Goal: Task Accomplishment & Management: Manage account settings

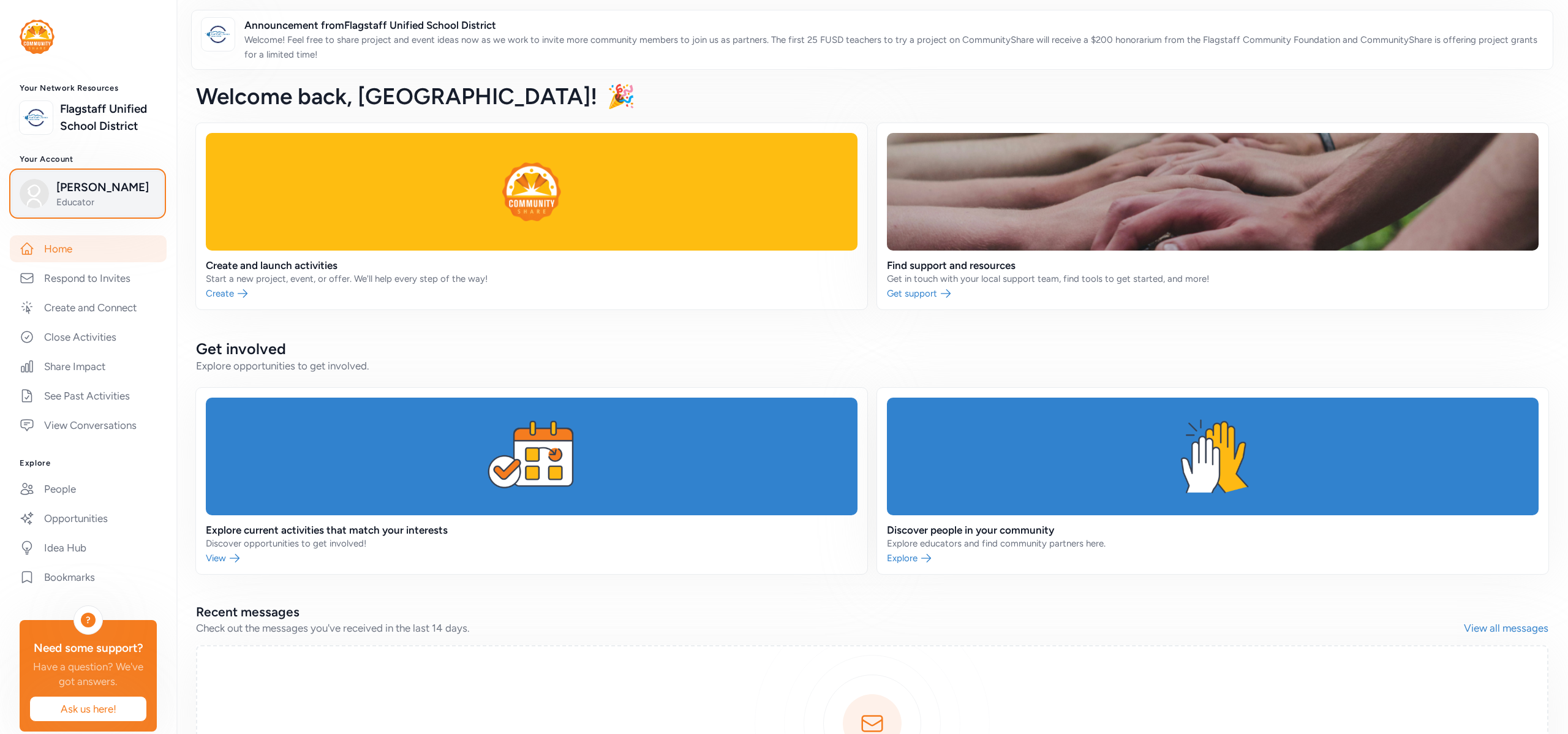
click at [89, 186] on span "Madison Pompeo" at bounding box center [106, 187] width 99 height 17
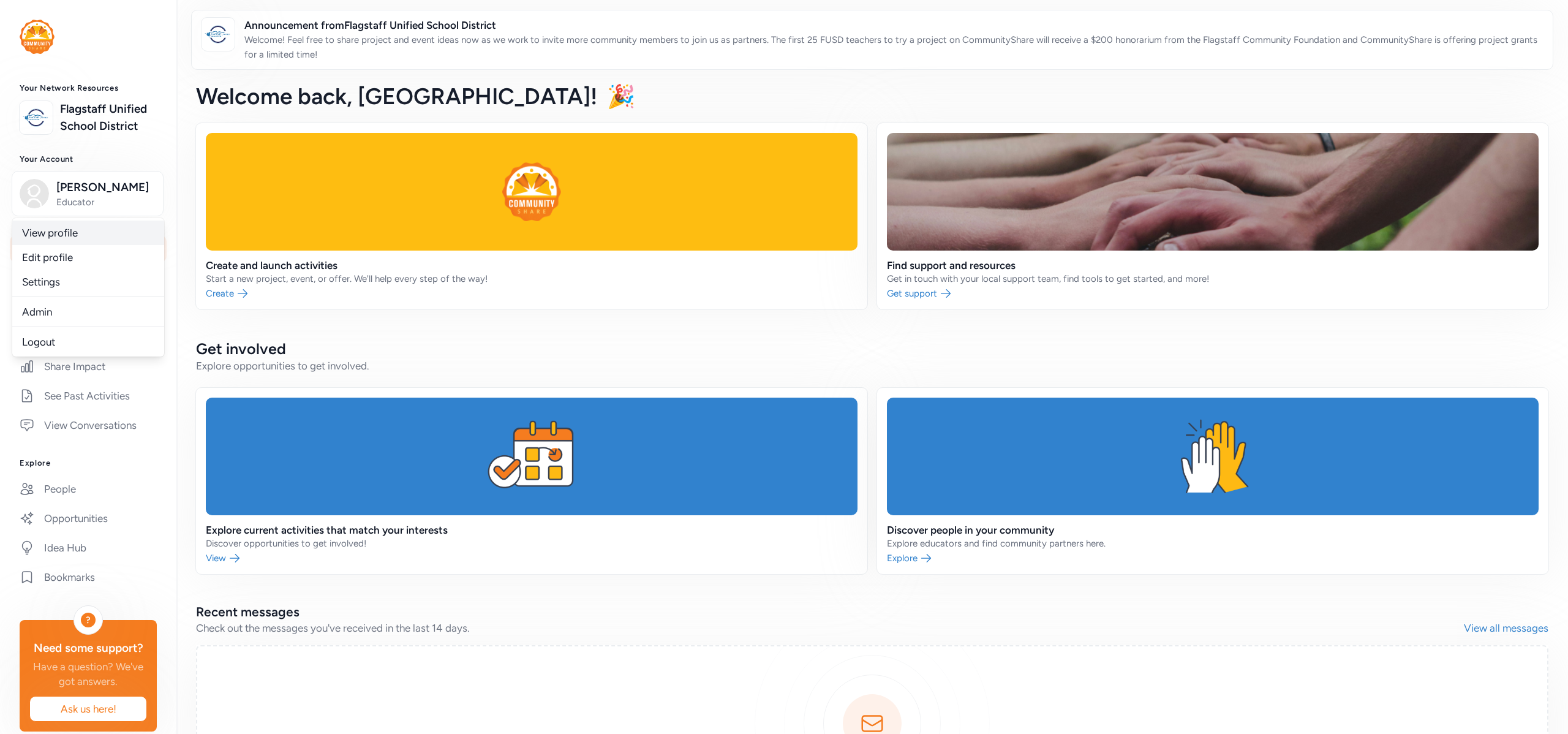
click at [91, 236] on link "View profile" at bounding box center [87, 232] width 152 height 25
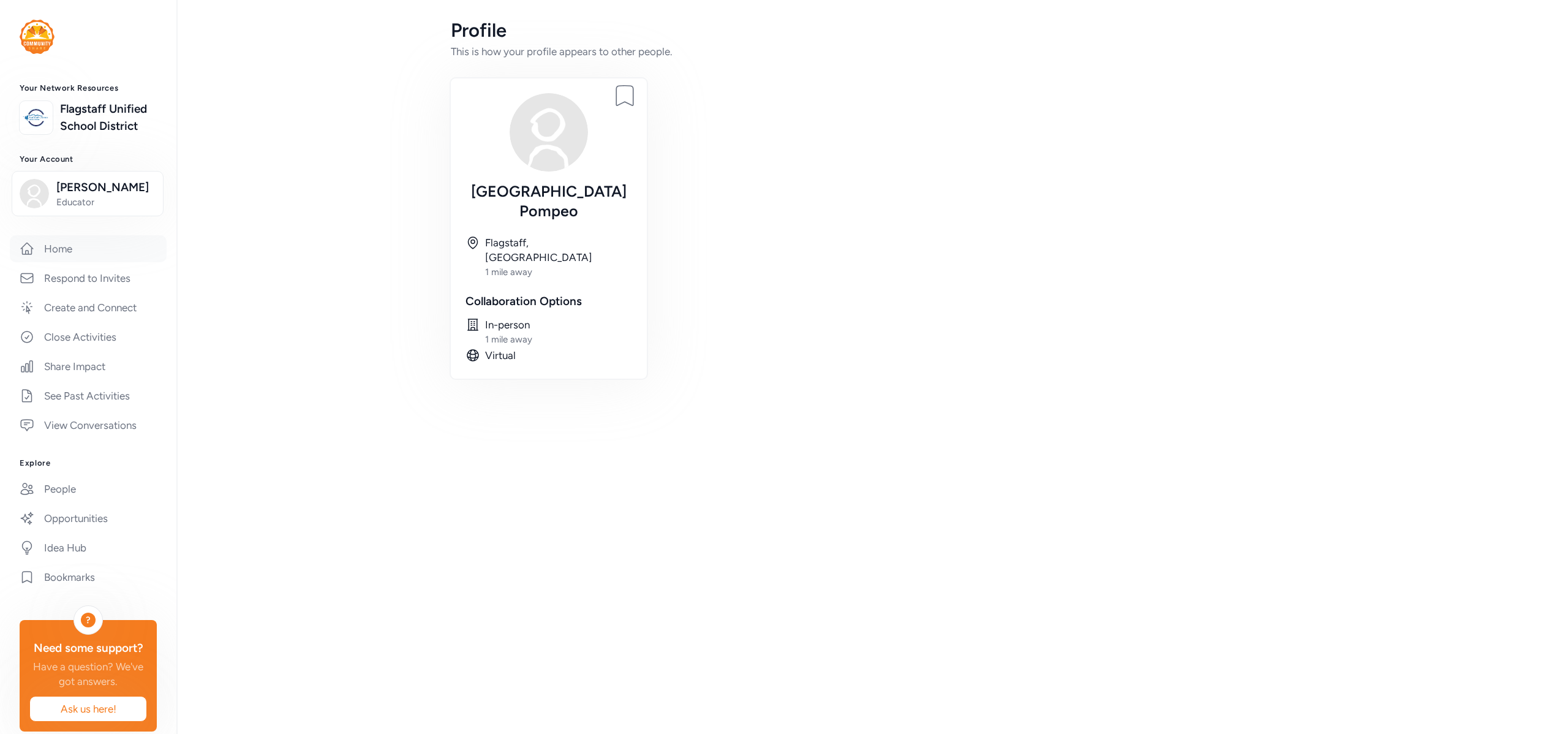
click at [82, 245] on link "Home" at bounding box center [88, 249] width 156 height 27
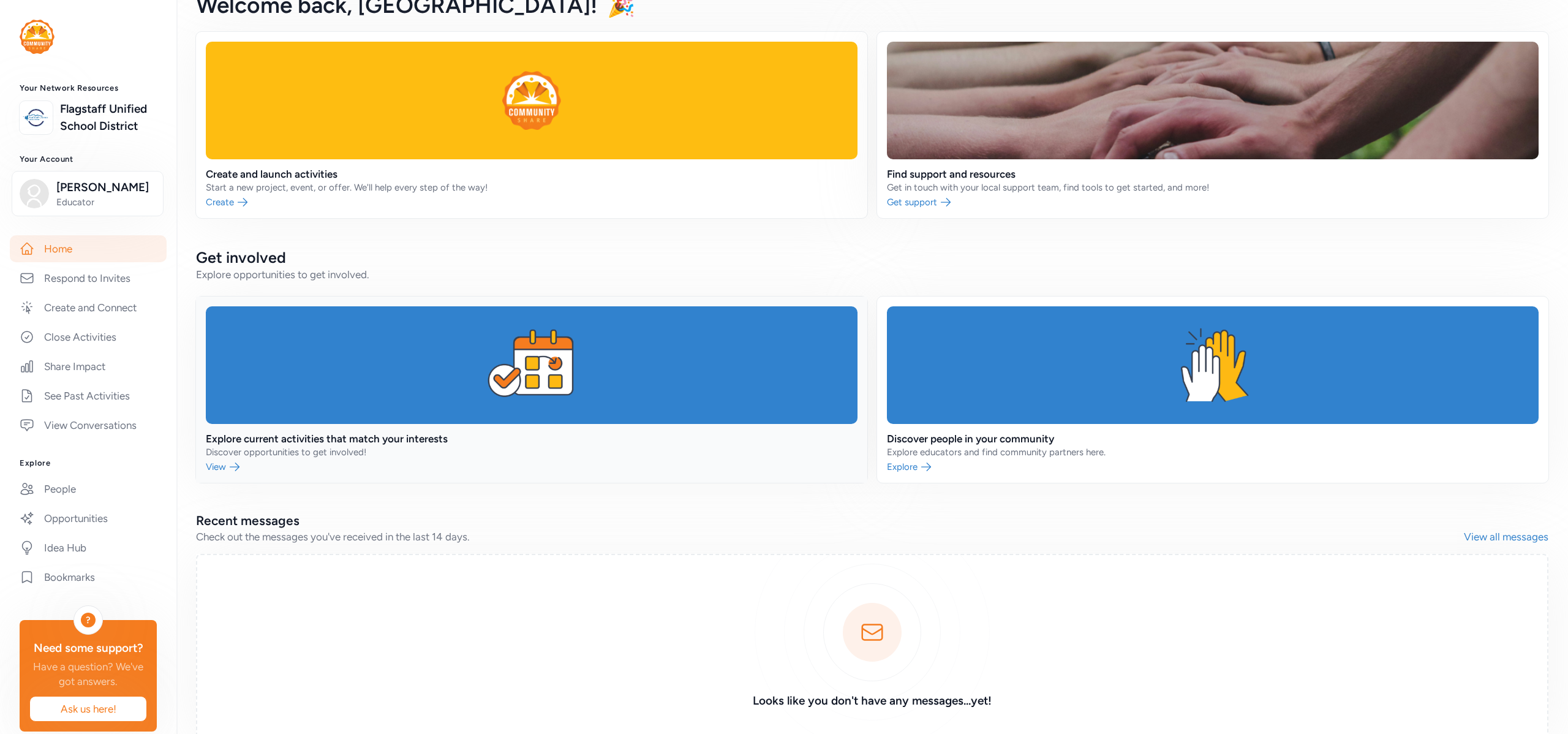
scroll to position [158, 0]
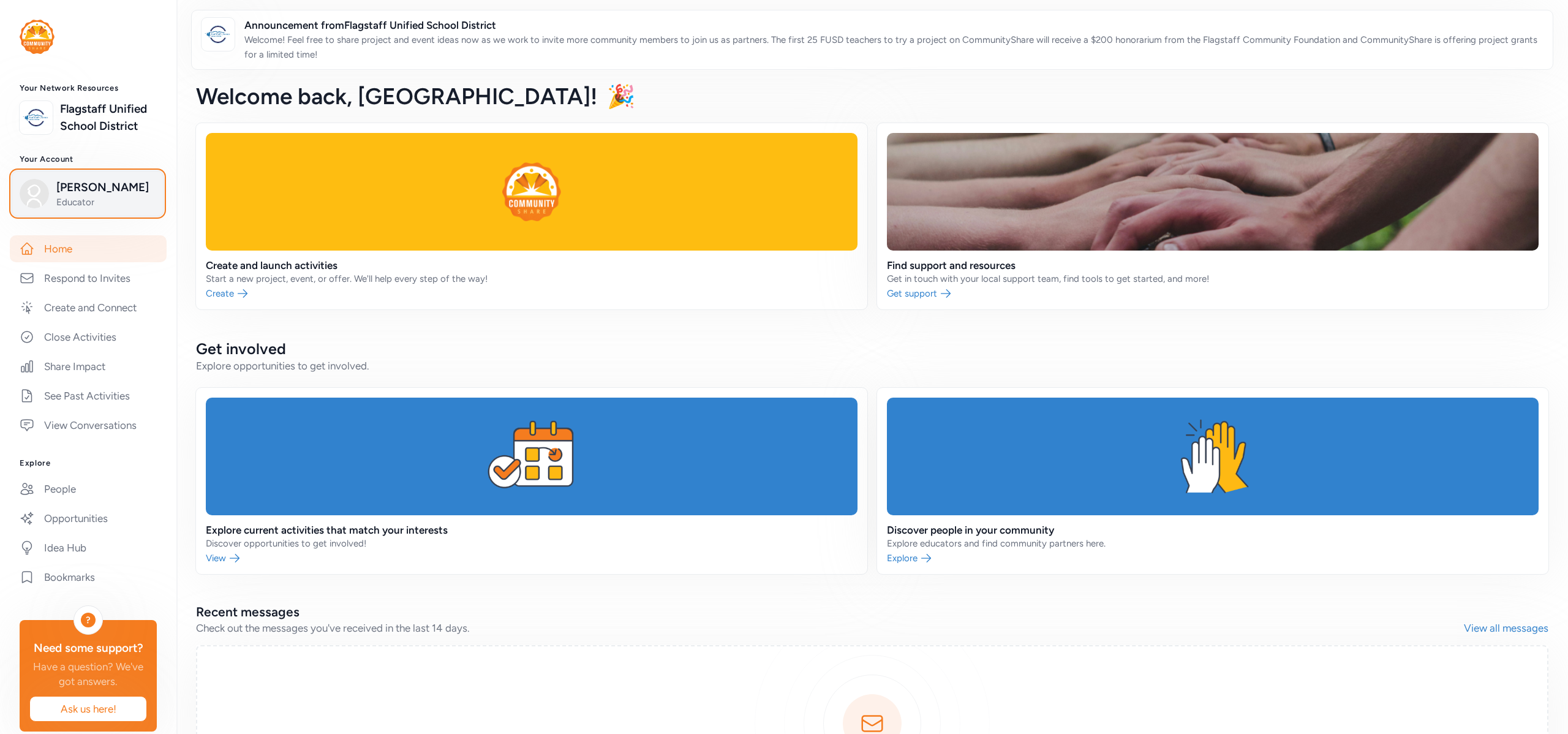
click at [78, 208] on button "[PERSON_NAME] Educator" at bounding box center [87, 194] width 152 height 45
click at [100, 200] on span "Educator" at bounding box center [106, 202] width 99 height 12
click at [90, 196] on span "Educator" at bounding box center [106, 202] width 99 height 12
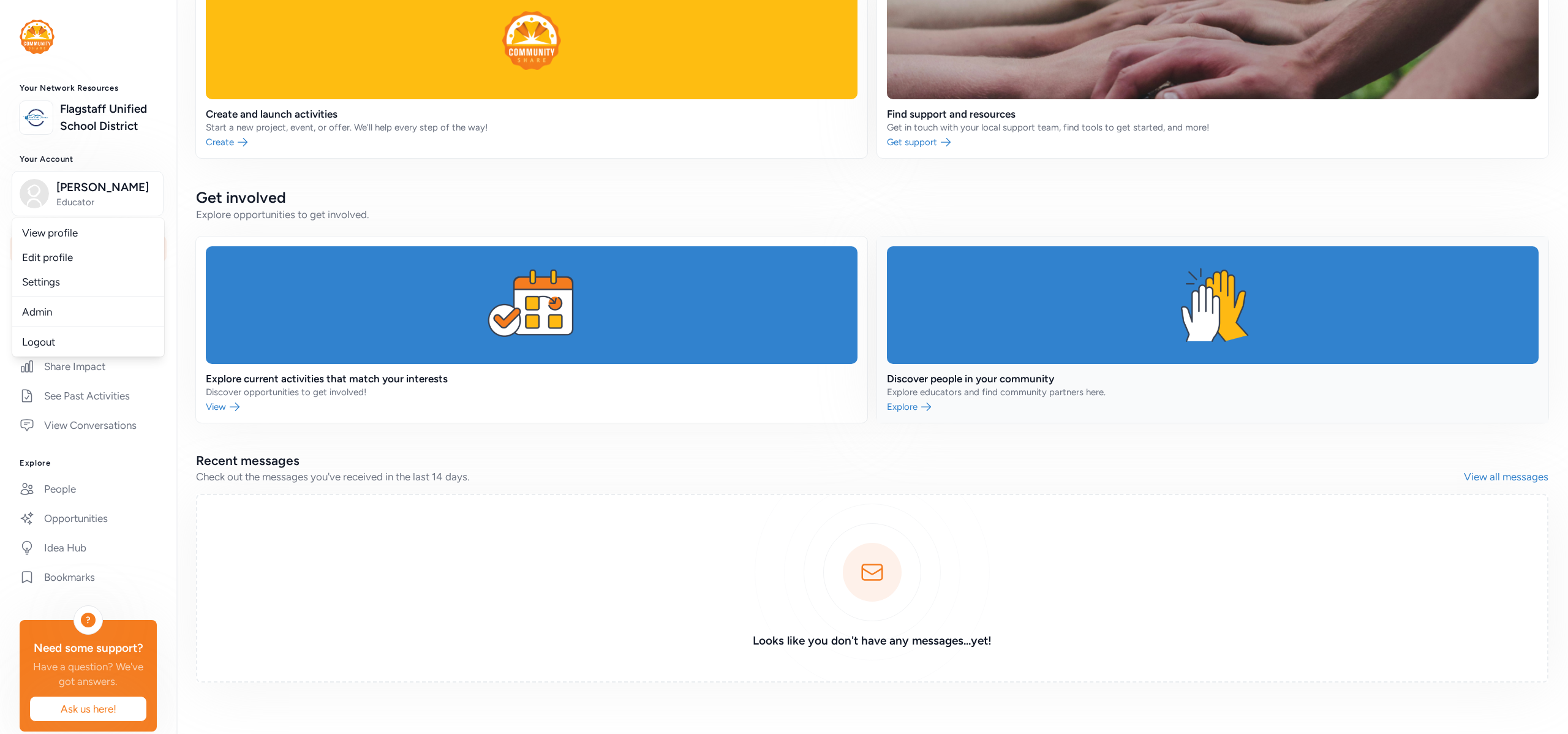
scroll to position [158, 0]
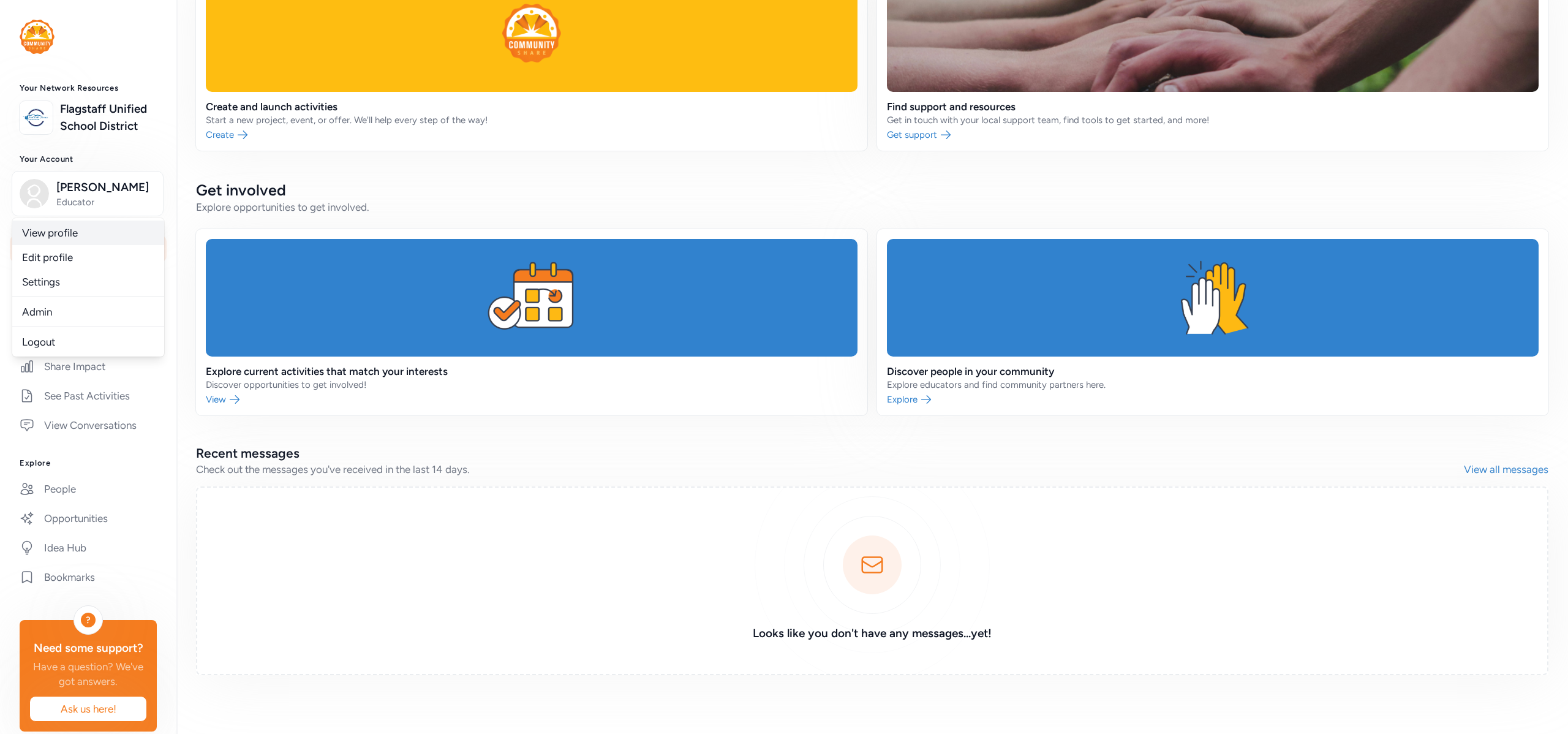
click at [46, 229] on link "View profile" at bounding box center [87, 232] width 152 height 25
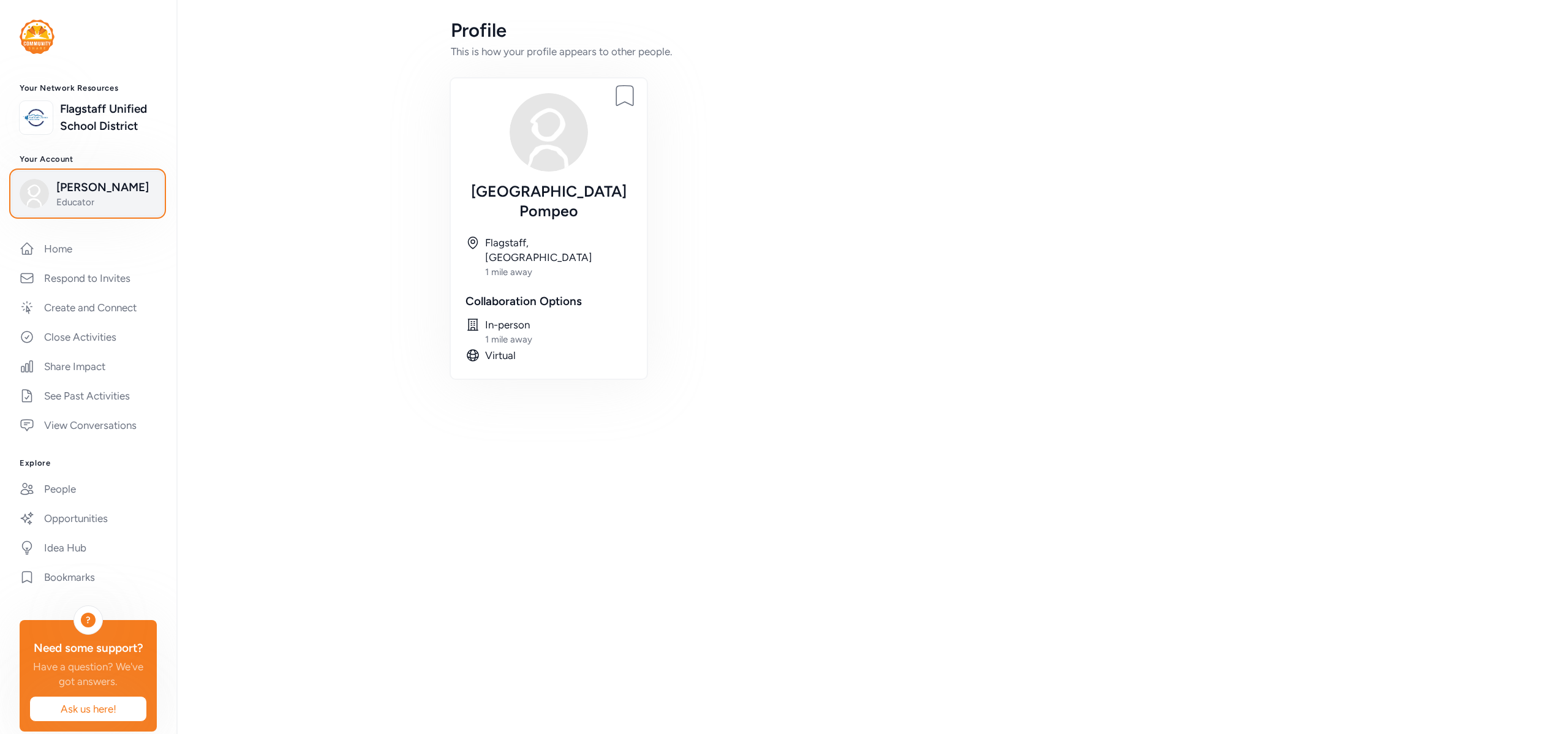
click at [34, 197] on img "button" at bounding box center [35, 194] width 29 height 29
click at [535, 146] on img at bounding box center [548, 132] width 78 height 78
click at [27, 191] on img "button" at bounding box center [35, 194] width 29 height 29
click at [66, 277] on link "Settings" at bounding box center [87, 281] width 152 height 25
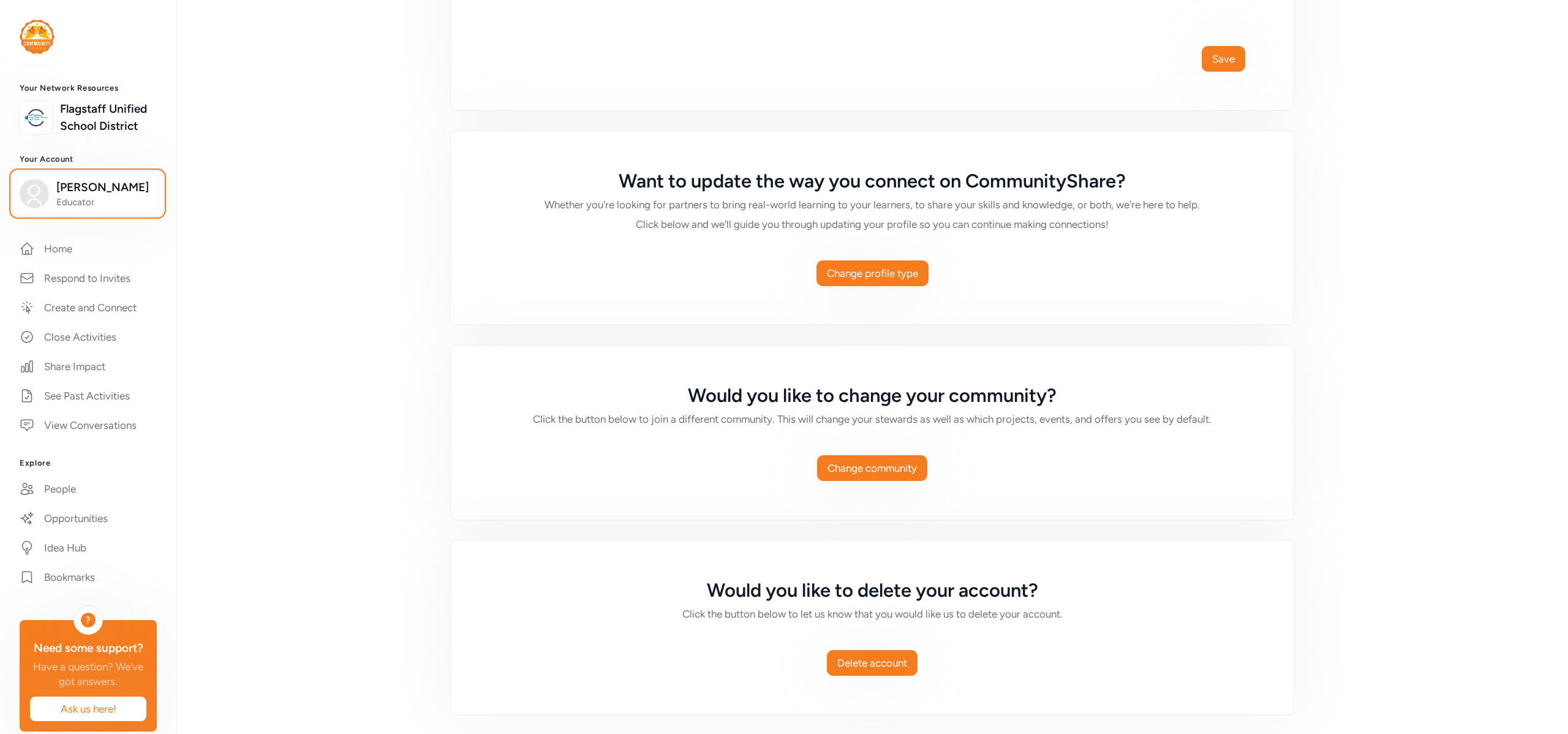
scroll to position [598, 0]
click at [883, 276] on span "Change profile type" at bounding box center [872, 273] width 91 height 15
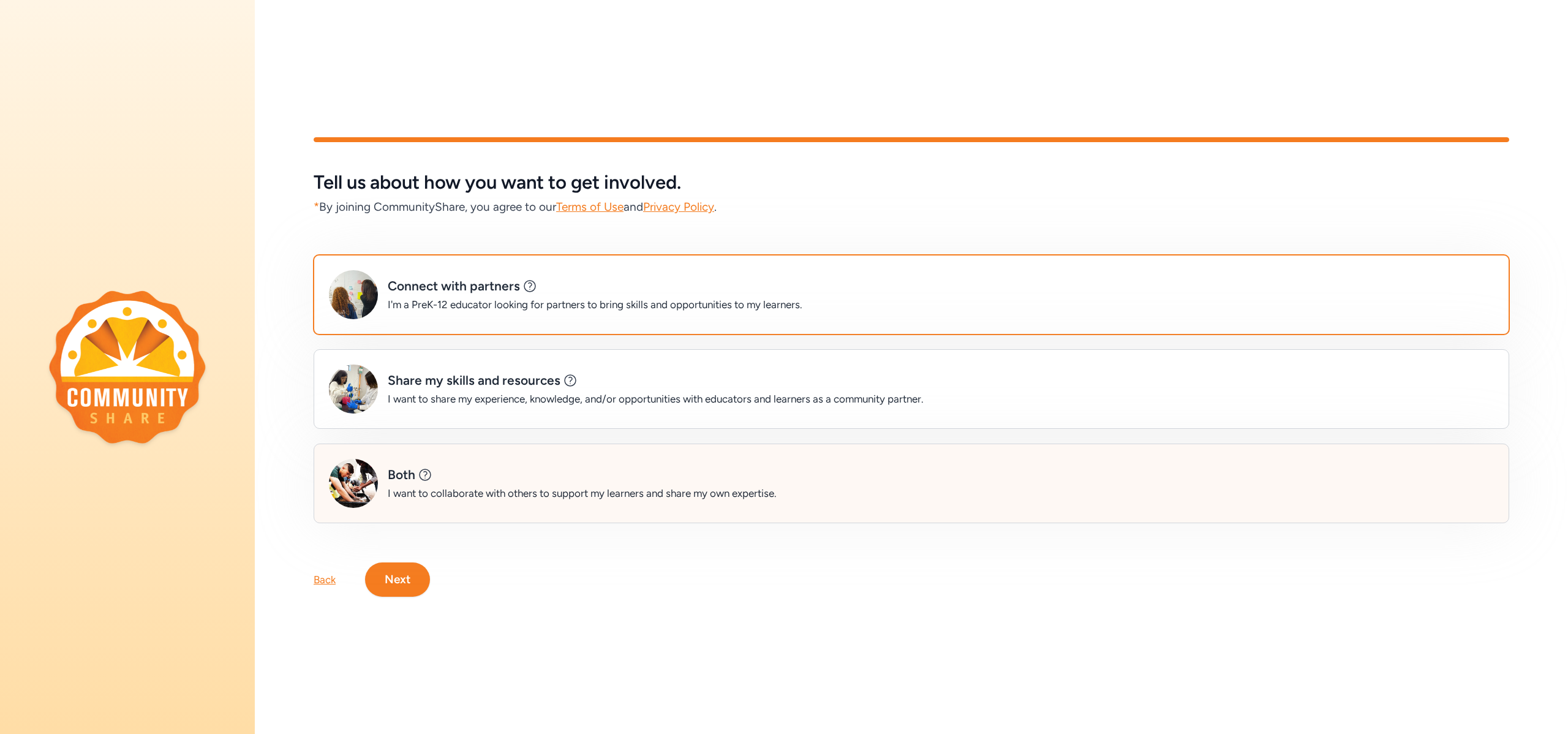
click at [453, 481] on div "Both This is a great option for: Educational organizations and libraries School…" at bounding box center [582, 475] width 389 height 17
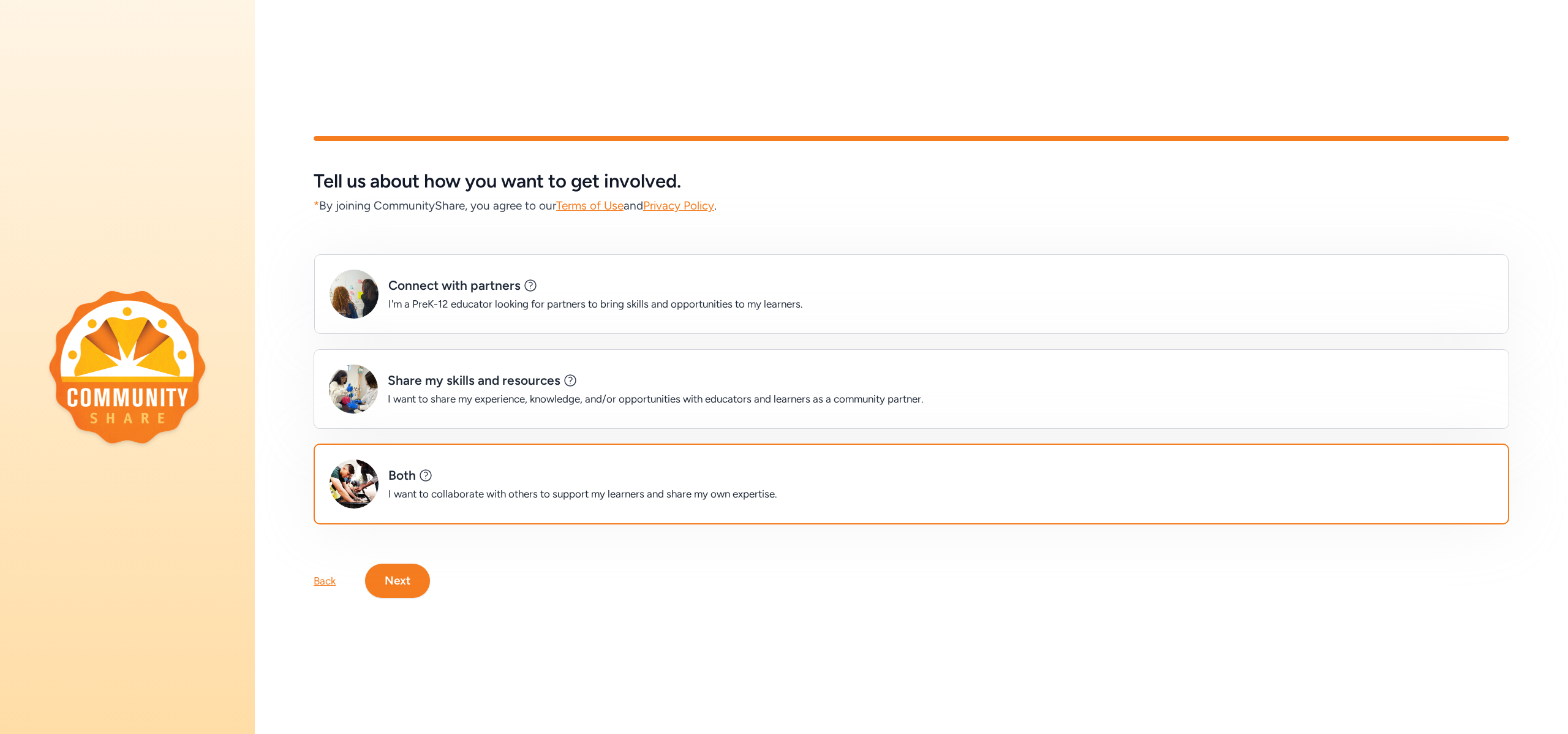
click at [408, 587] on button "Next" at bounding box center [397, 581] width 65 height 35
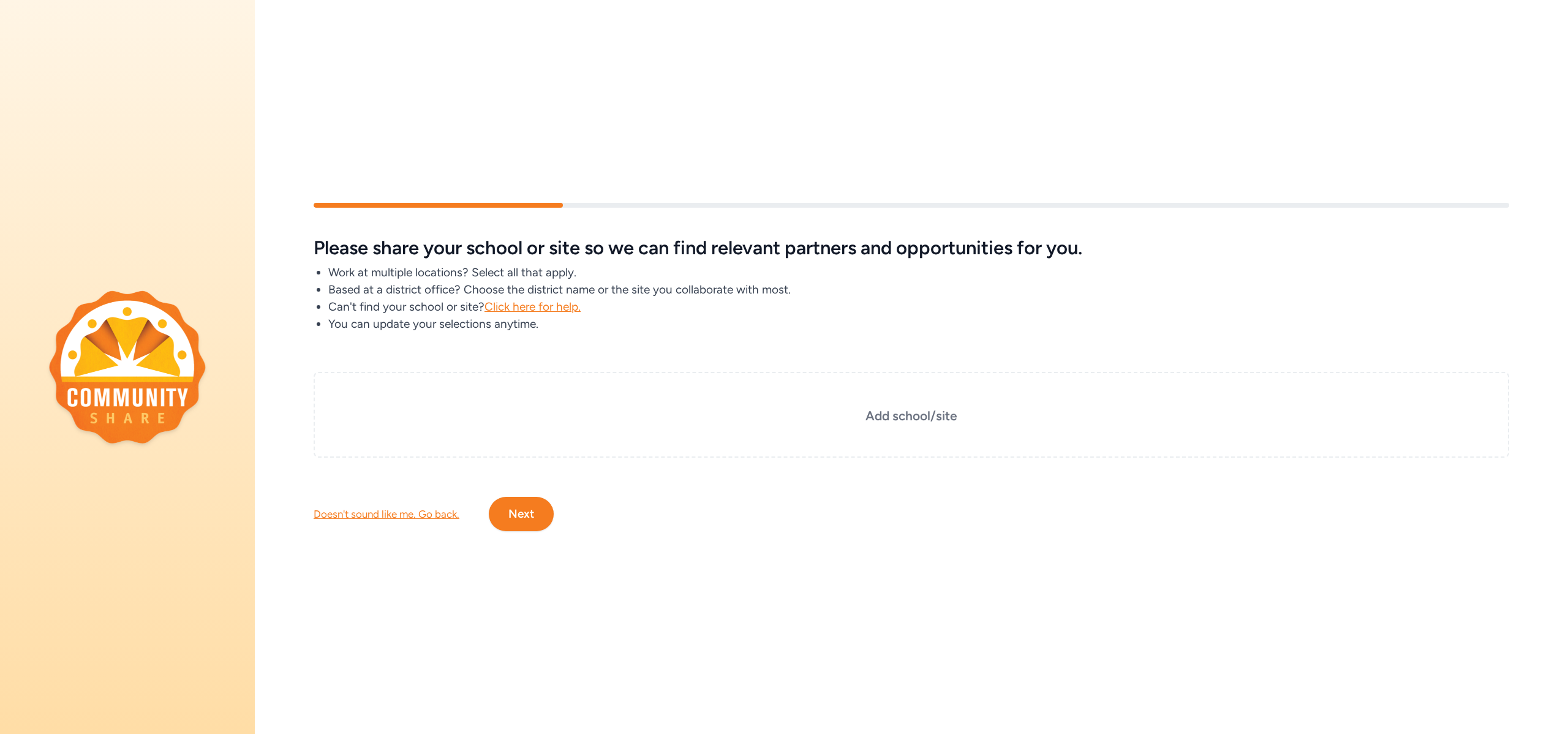
click at [514, 518] on button "Next" at bounding box center [521, 514] width 65 height 35
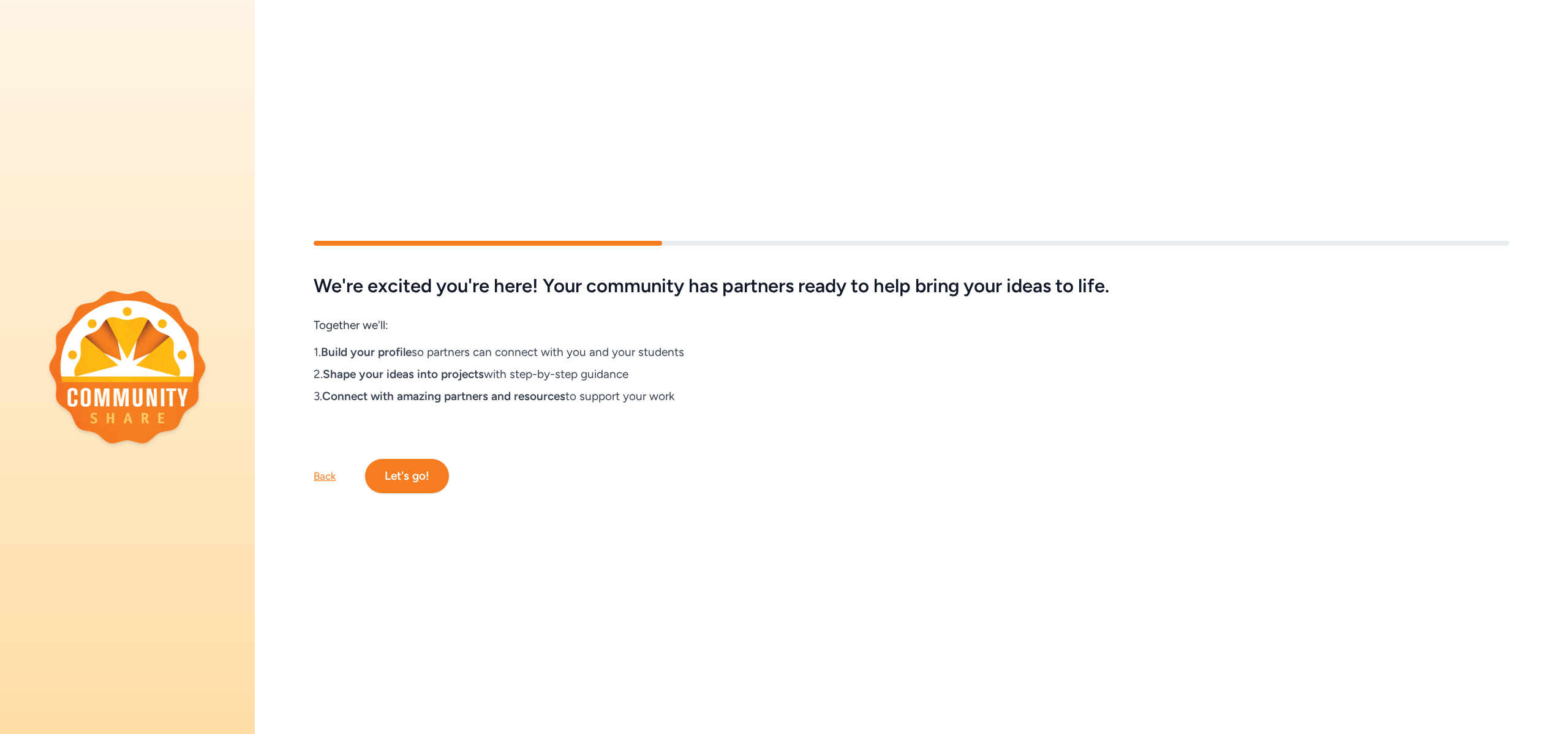
click at [394, 478] on button "Let's go!" at bounding box center [407, 477] width 84 height 35
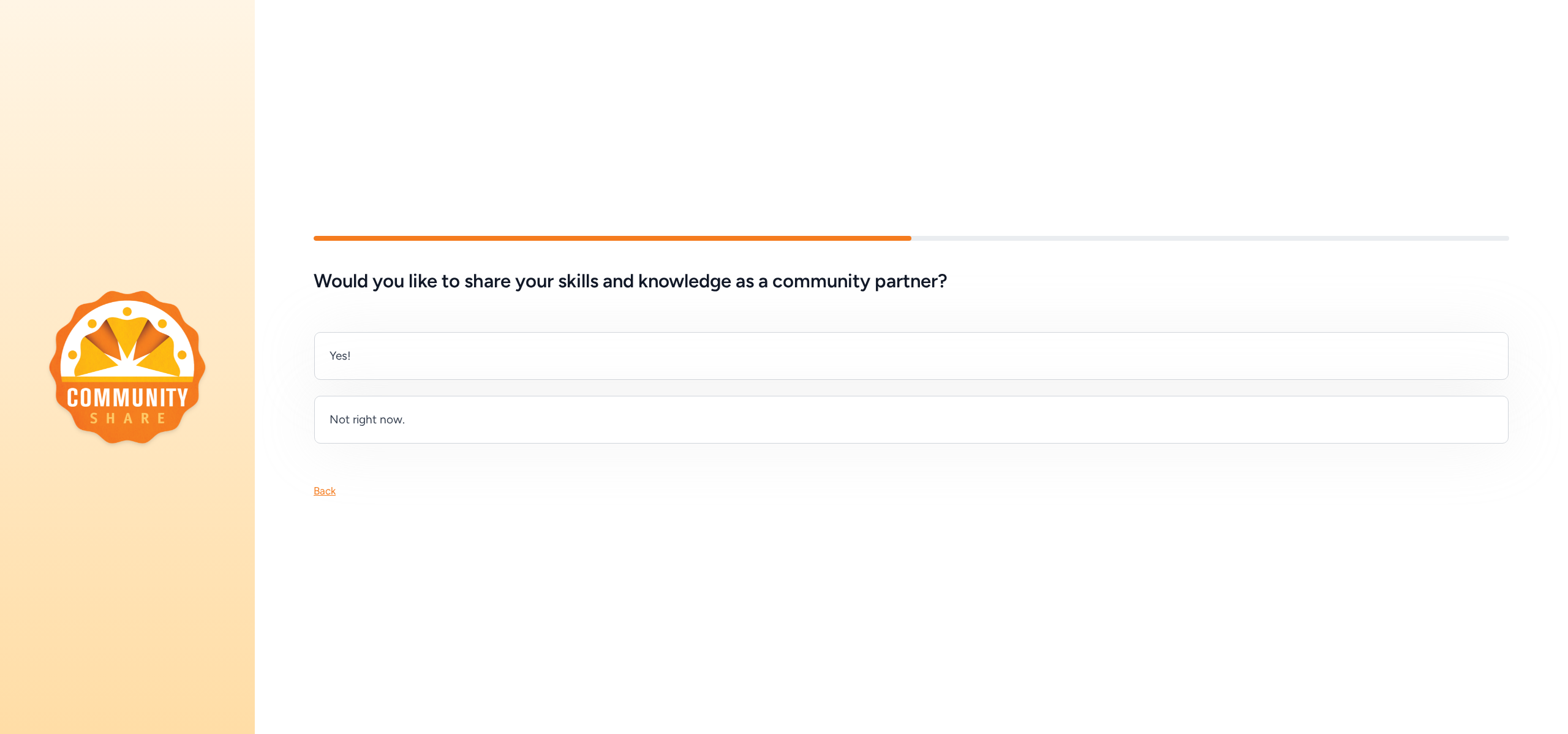
click at [386, 430] on div "Not right now." at bounding box center [911, 419] width 1194 height 48
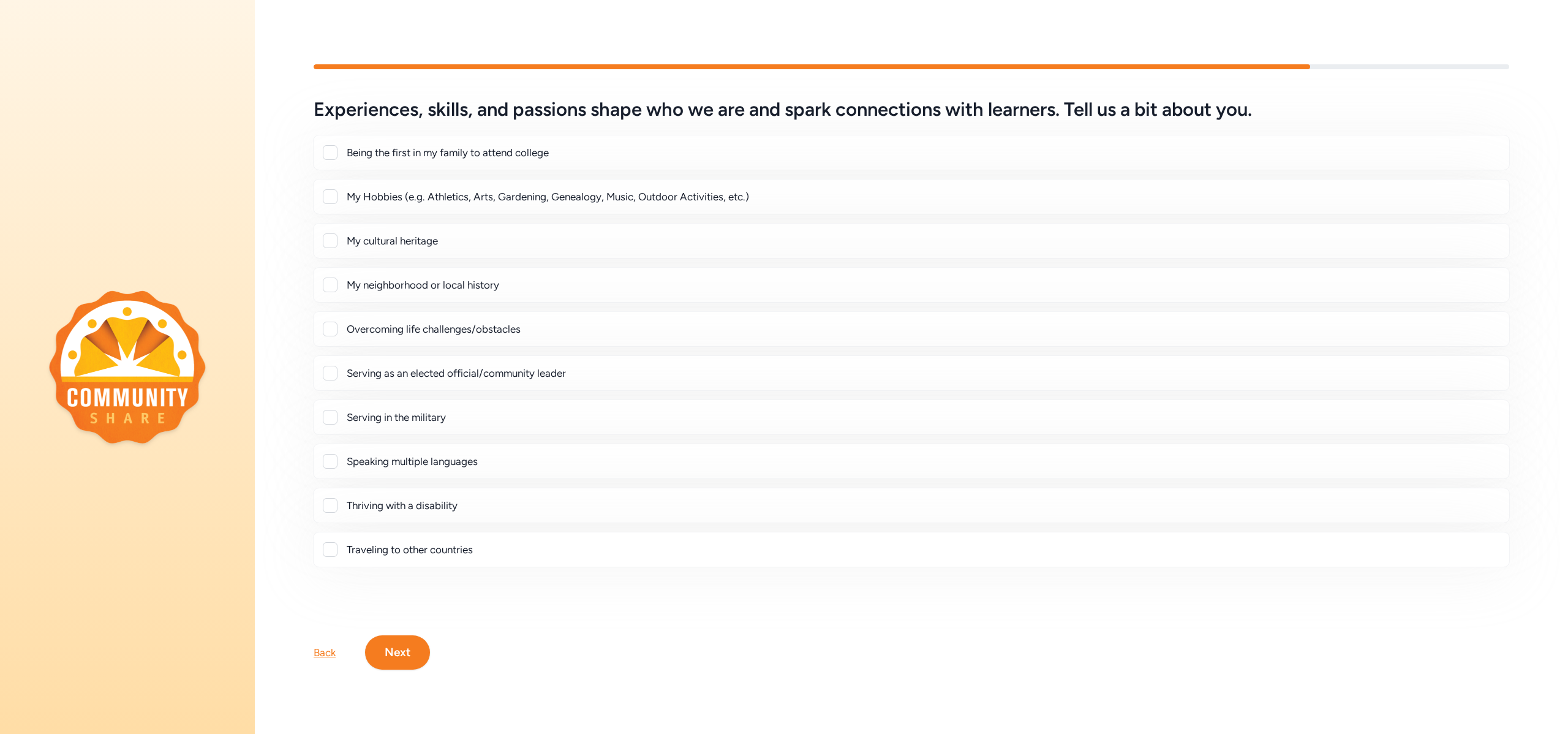
click at [408, 653] on button "Next" at bounding box center [397, 652] width 65 height 35
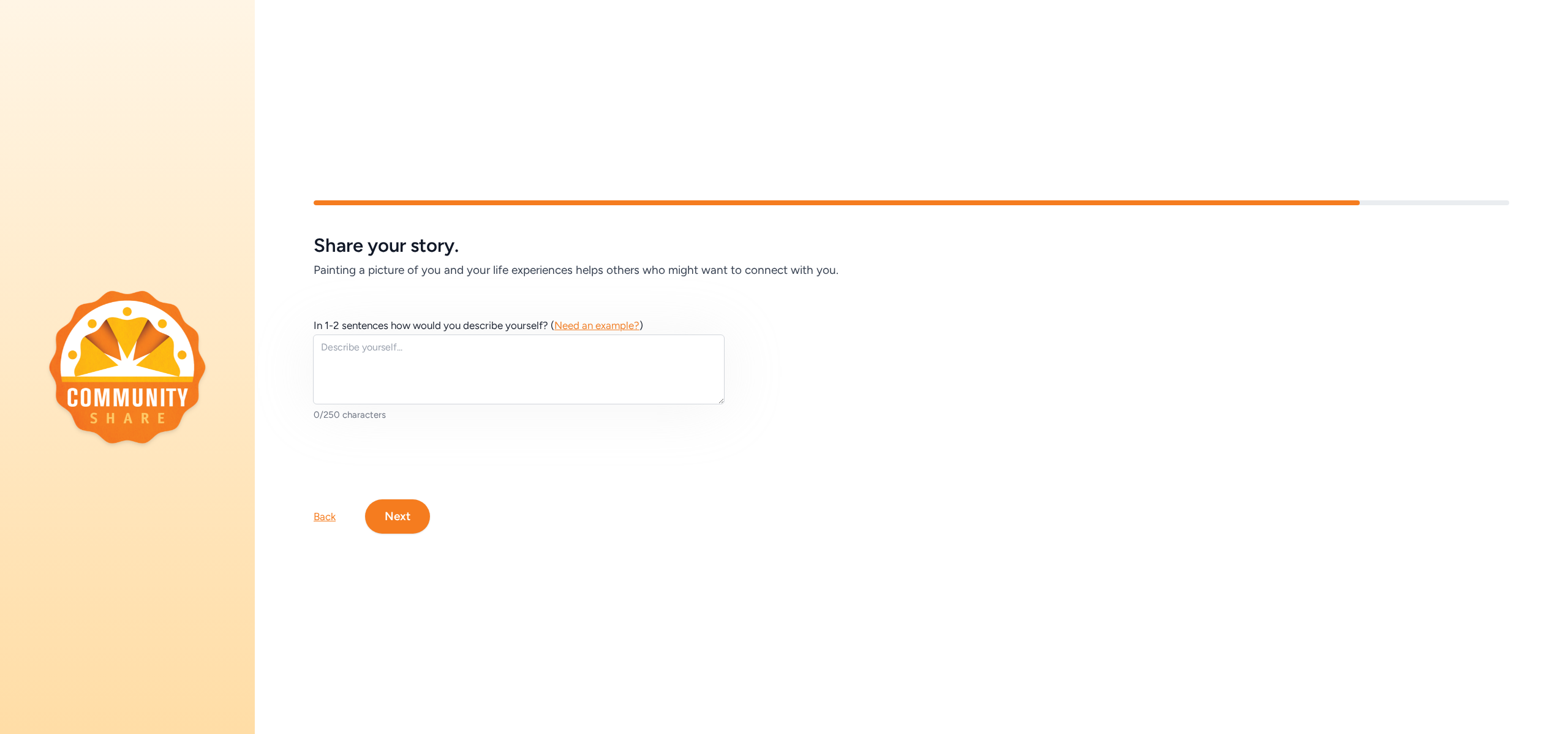
click at [403, 525] on button "Next" at bounding box center [397, 517] width 65 height 35
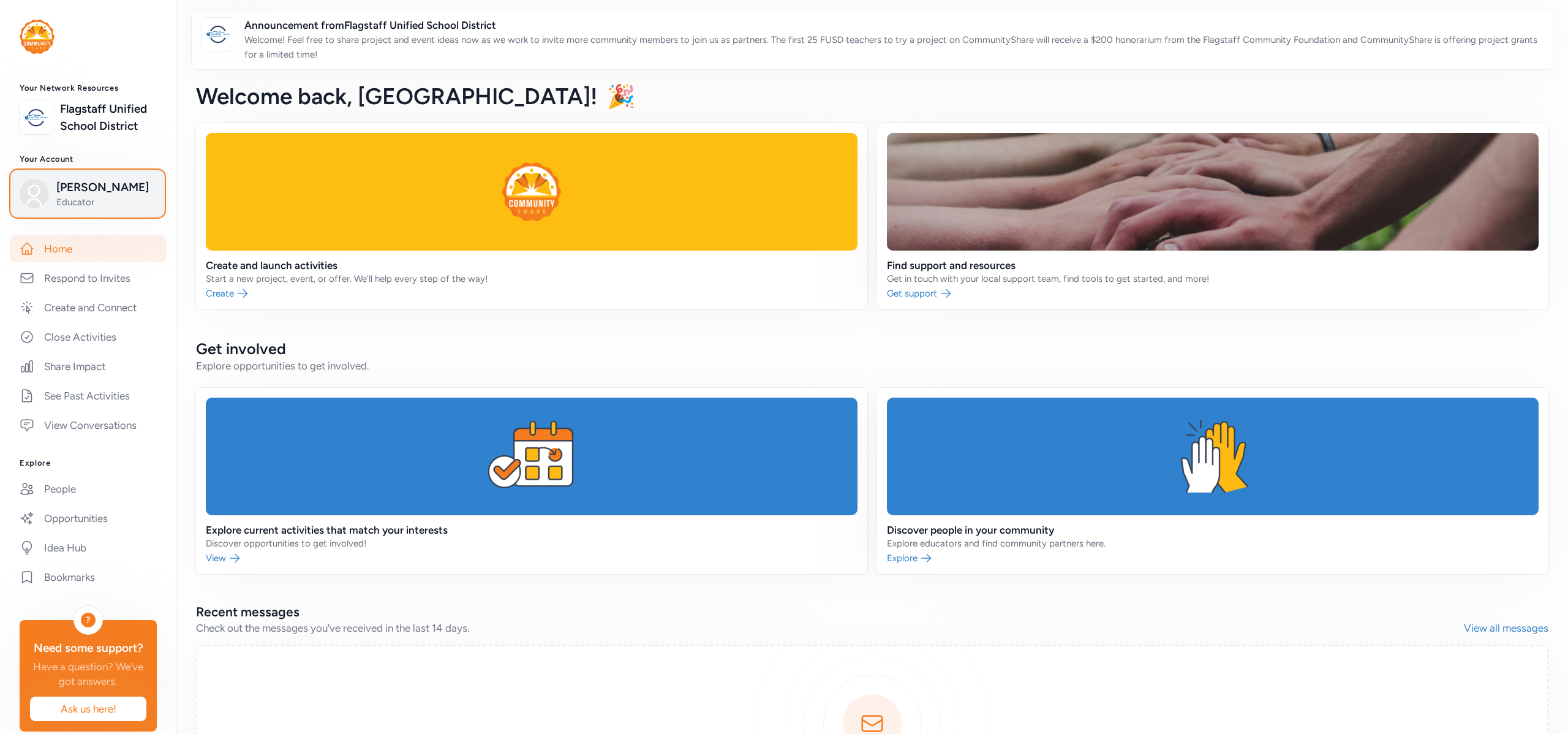
click at [27, 203] on img "button" at bounding box center [35, 194] width 29 height 29
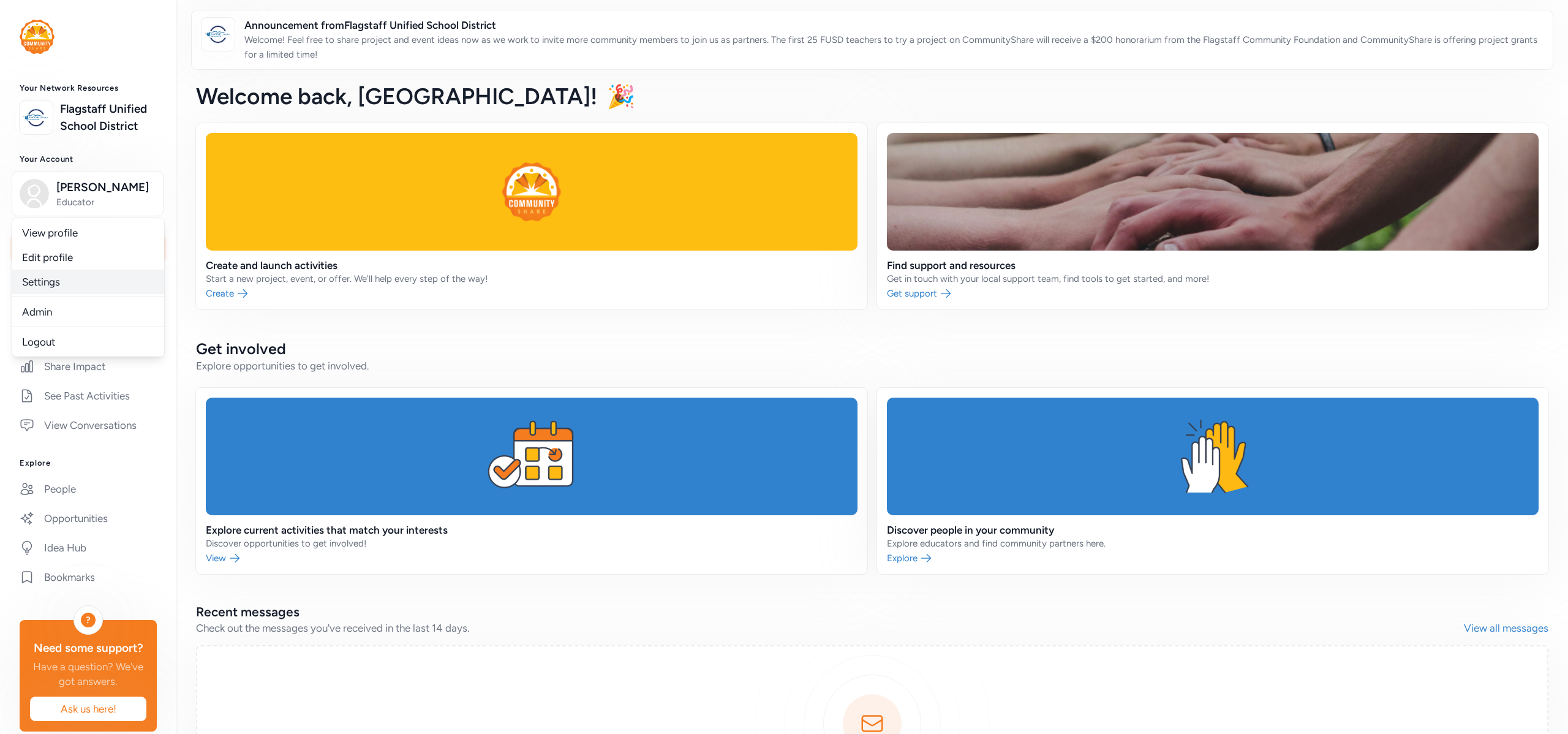
click at [55, 288] on link "Settings" at bounding box center [87, 281] width 152 height 25
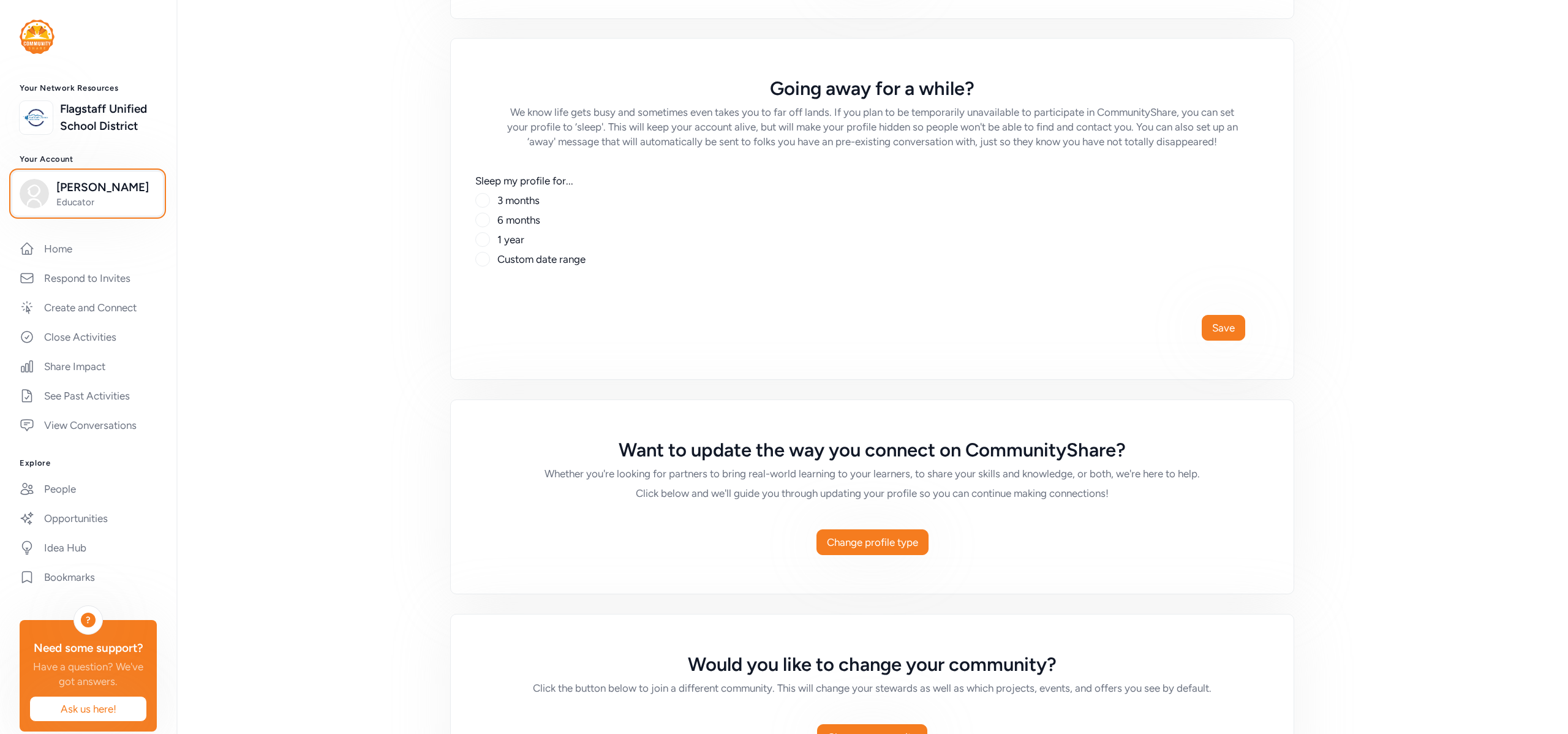
scroll to position [598, 0]
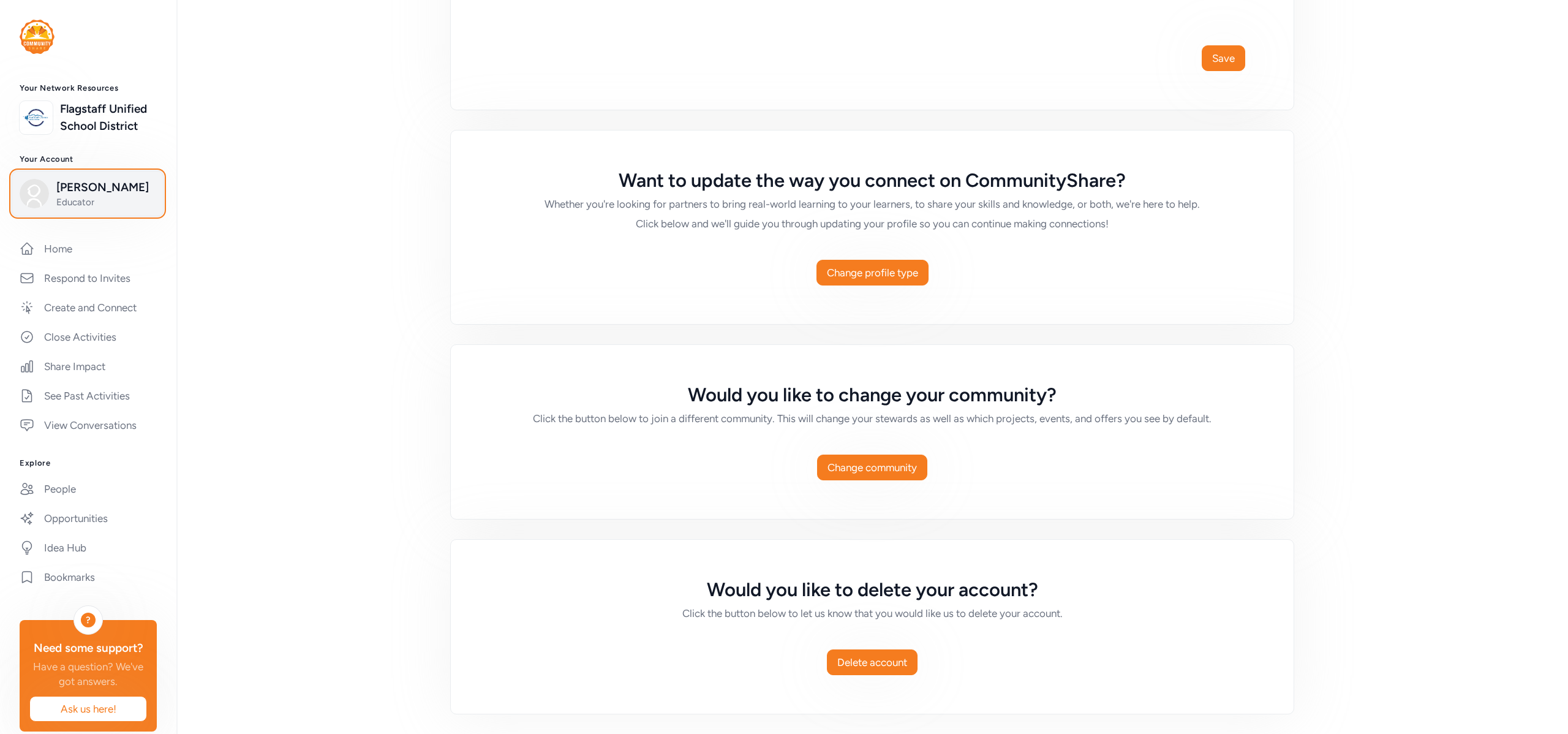
click at [53, 207] on div "Madison Pompeo Educator" at bounding box center [88, 194] width 136 height 29
click at [307, 288] on div "Settings Sleep your profile, change your profile type, or delete your account. …" at bounding box center [872, 367] width 1392 height 734
click at [879, 273] on span "Change profile type" at bounding box center [872, 273] width 91 height 15
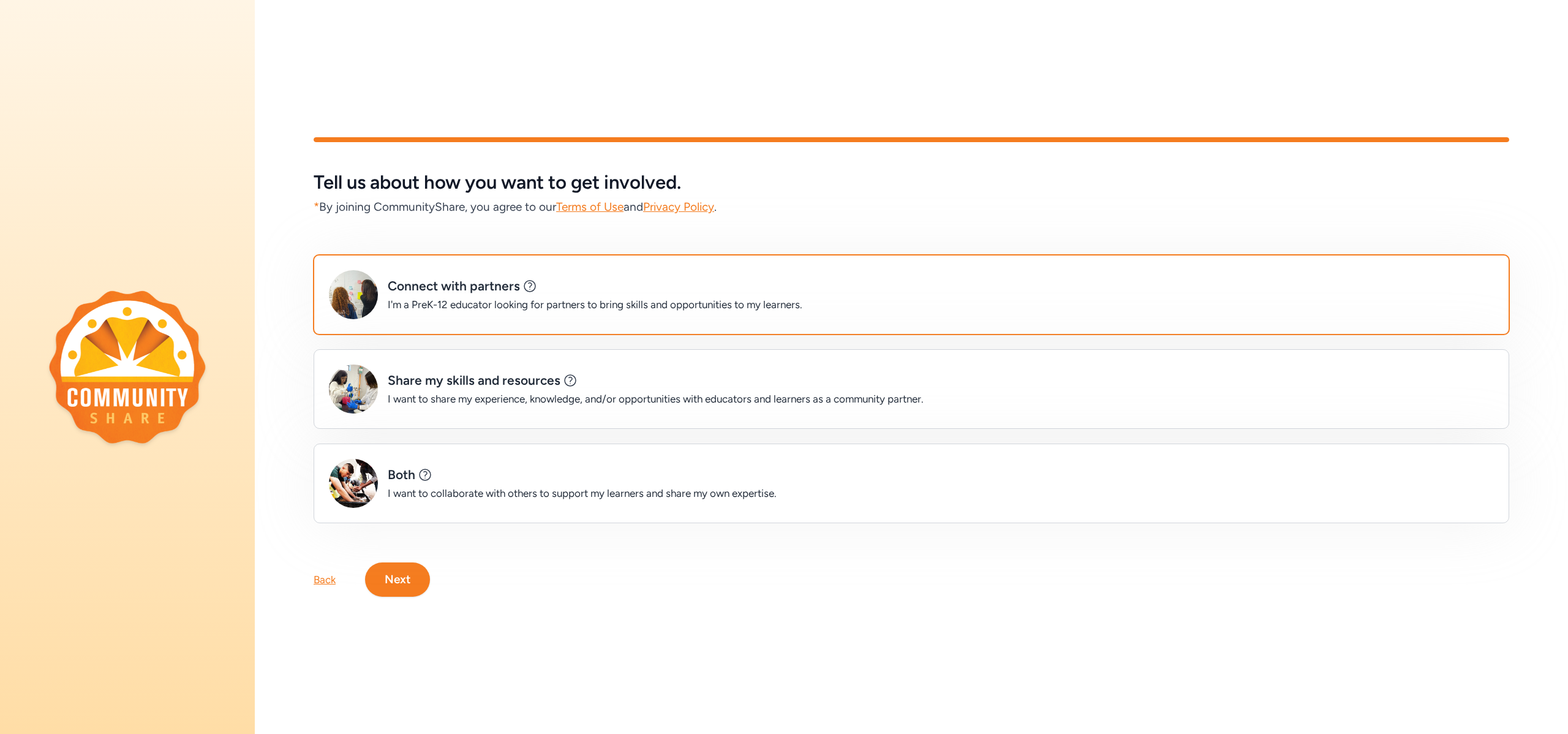
click at [409, 500] on div "I want to collaborate with others to support my learners and share my own exper…" at bounding box center [582, 493] width 389 height 15
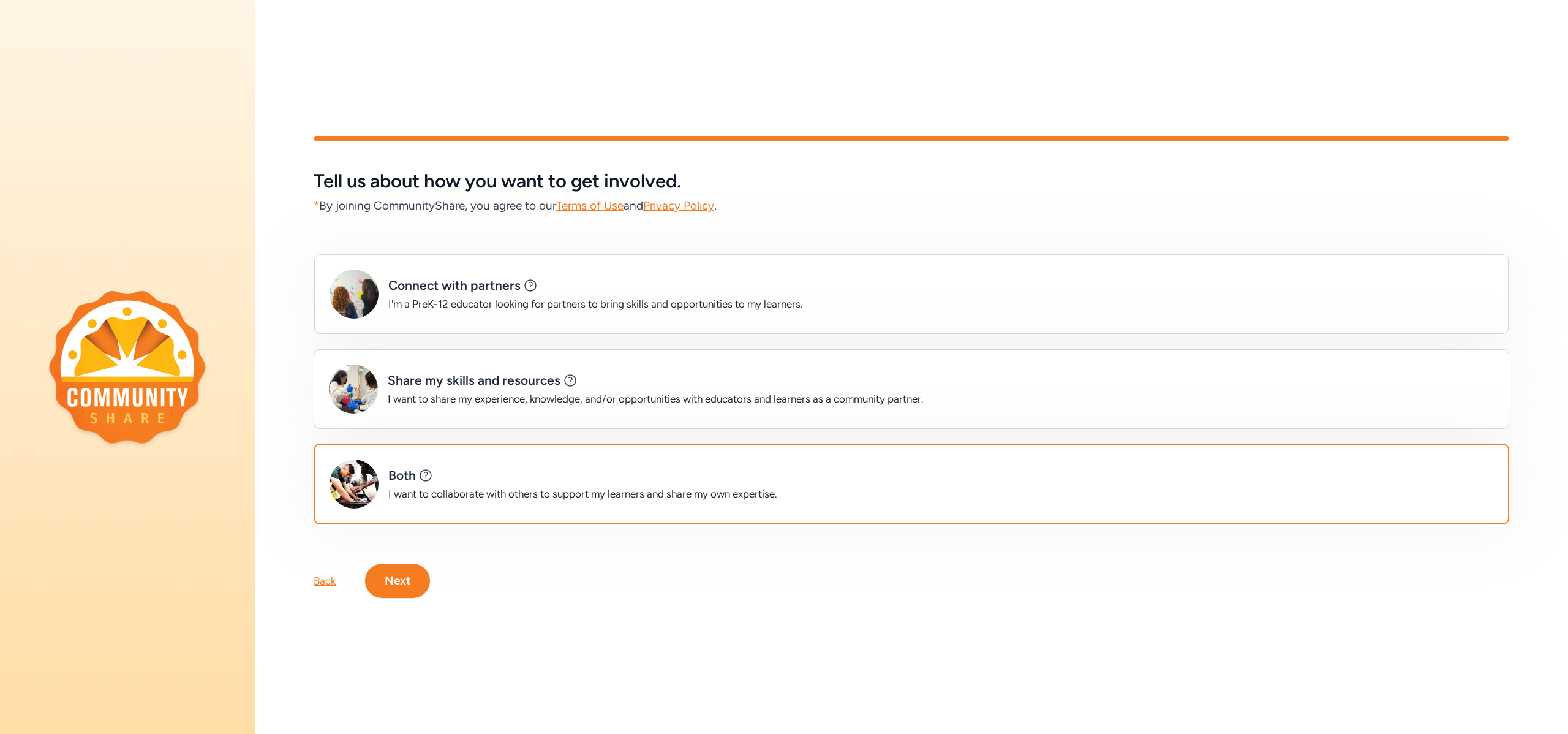
click at [390, 590] on button "Next" at bounding box center [397, 581] width 65 height 35
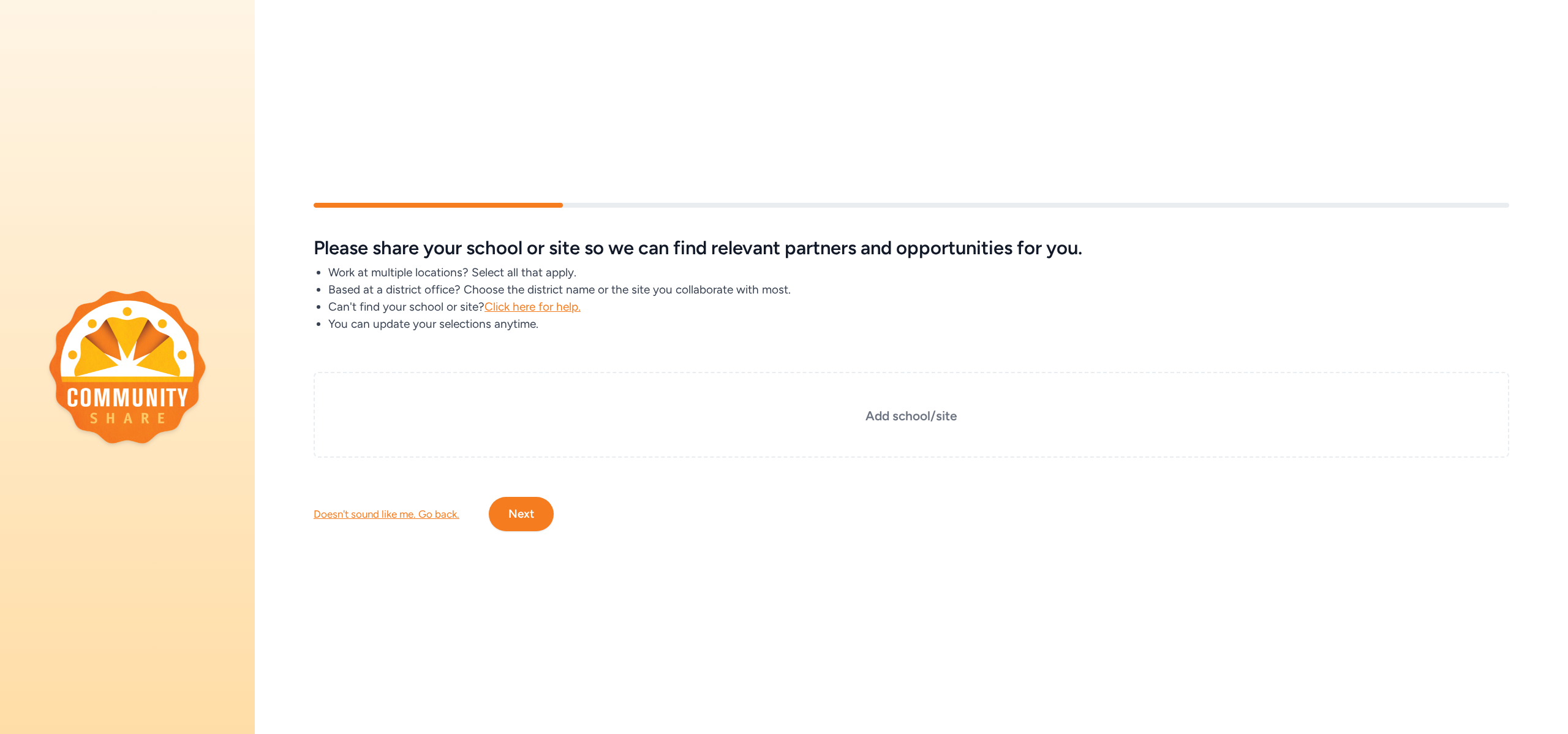
click at [522, 521] on button "Next" at bounding box center [521, 514] width 65 height 35
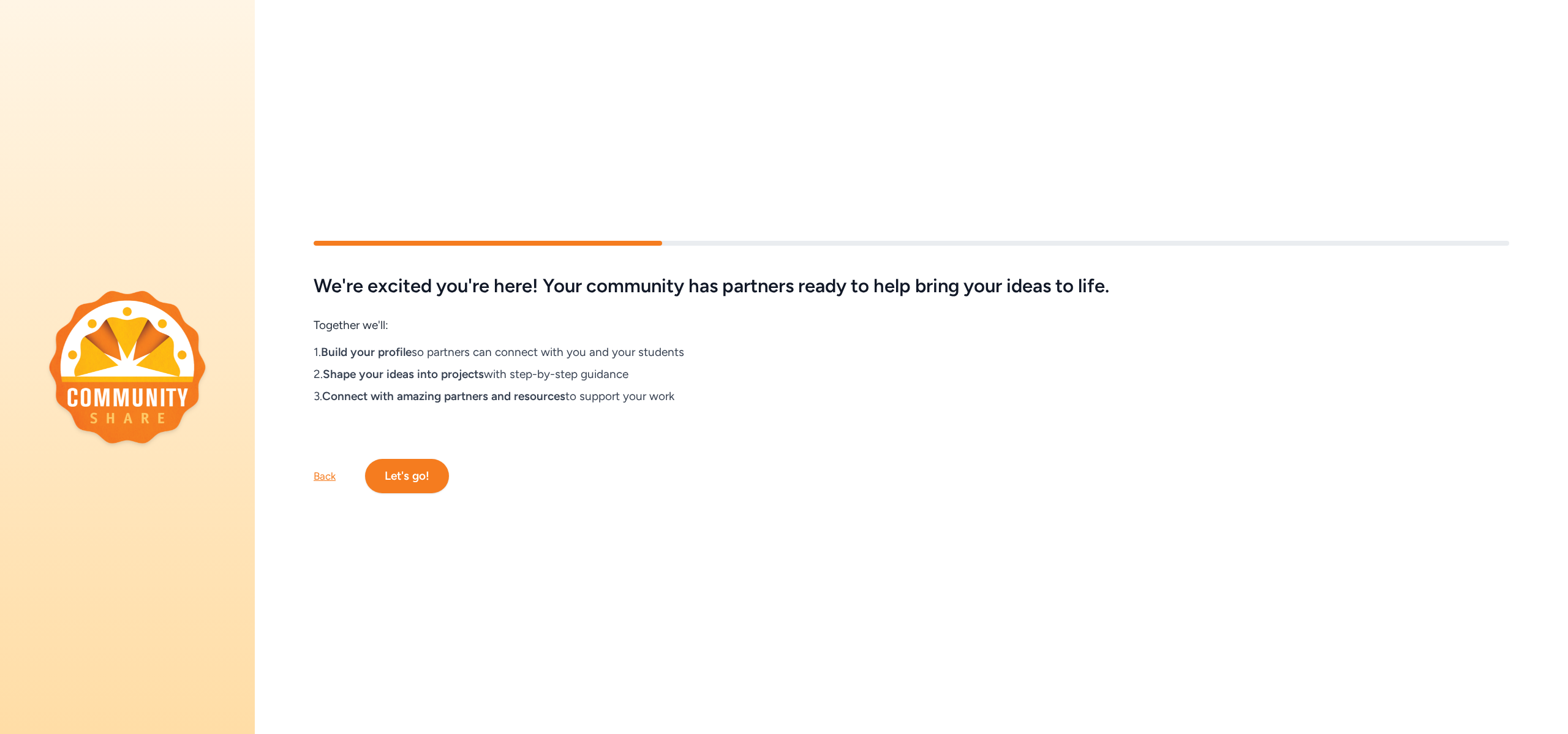
click at [400, 477] on button "Let's go!" at bounding box center [407, 477] width 84 height 35
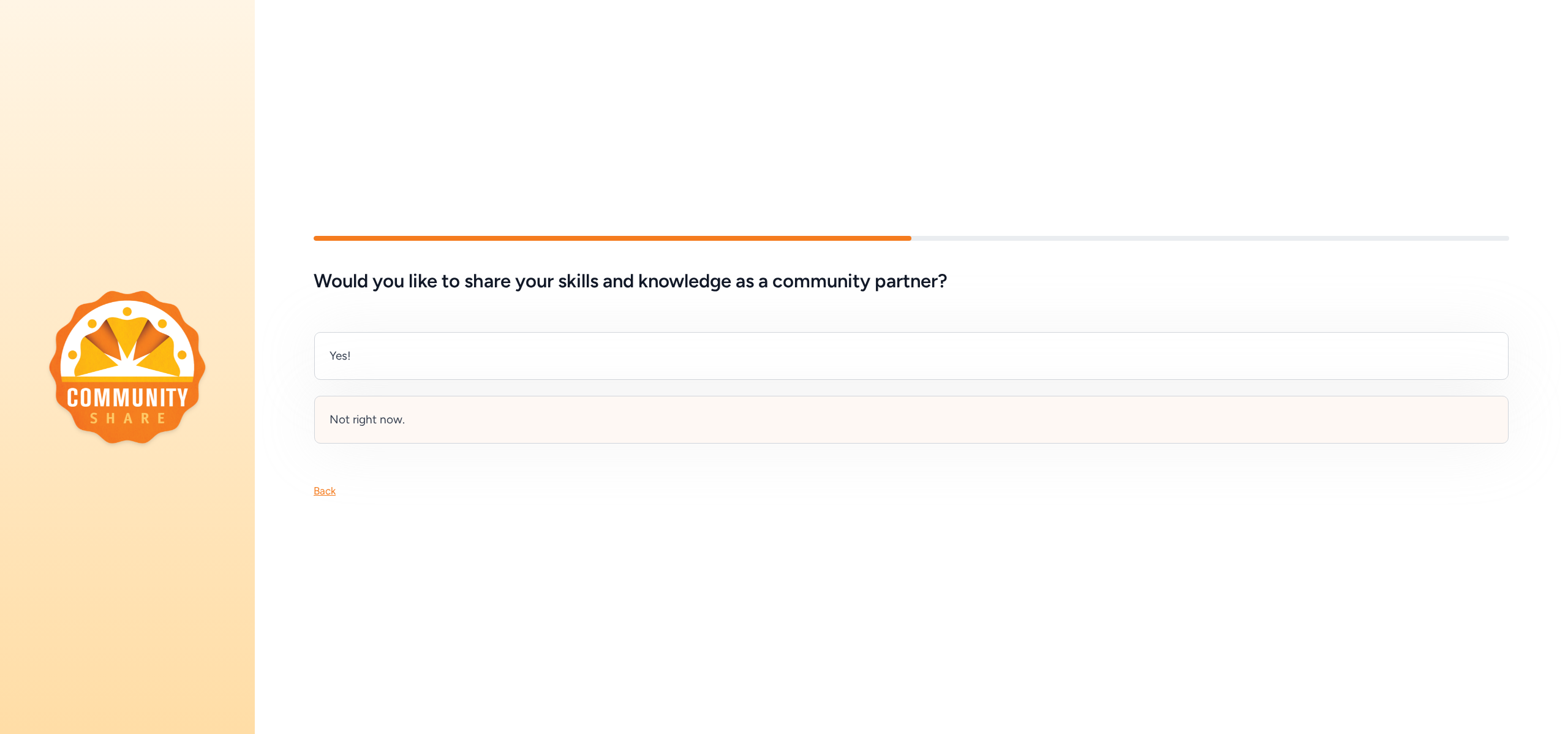
click at [382, 429] on div "Not right now." at bounding box center [911, 419] width 1194 height 48
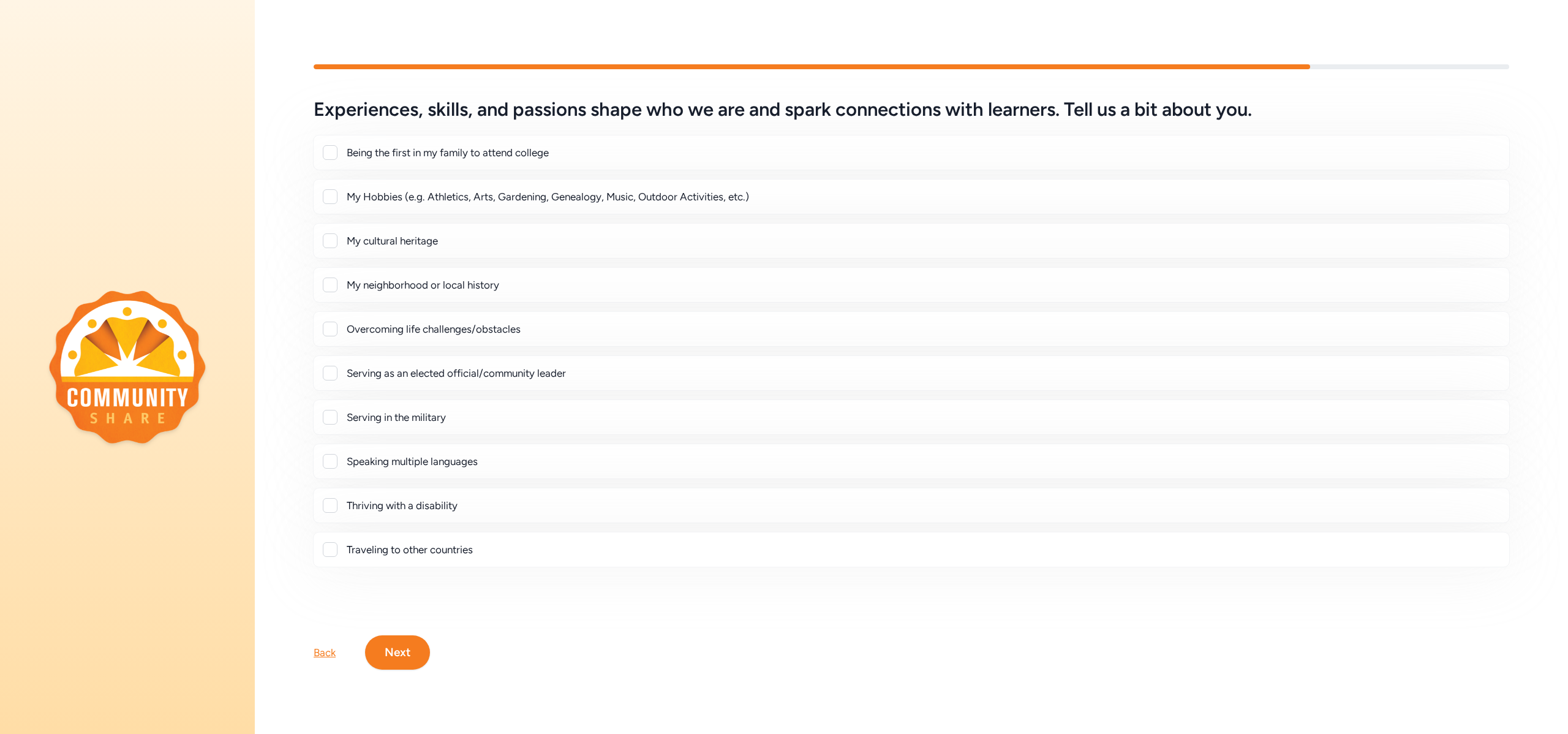
click at [389, 659] on button "Next" at bounding box center [397, 652] width 65 height 35
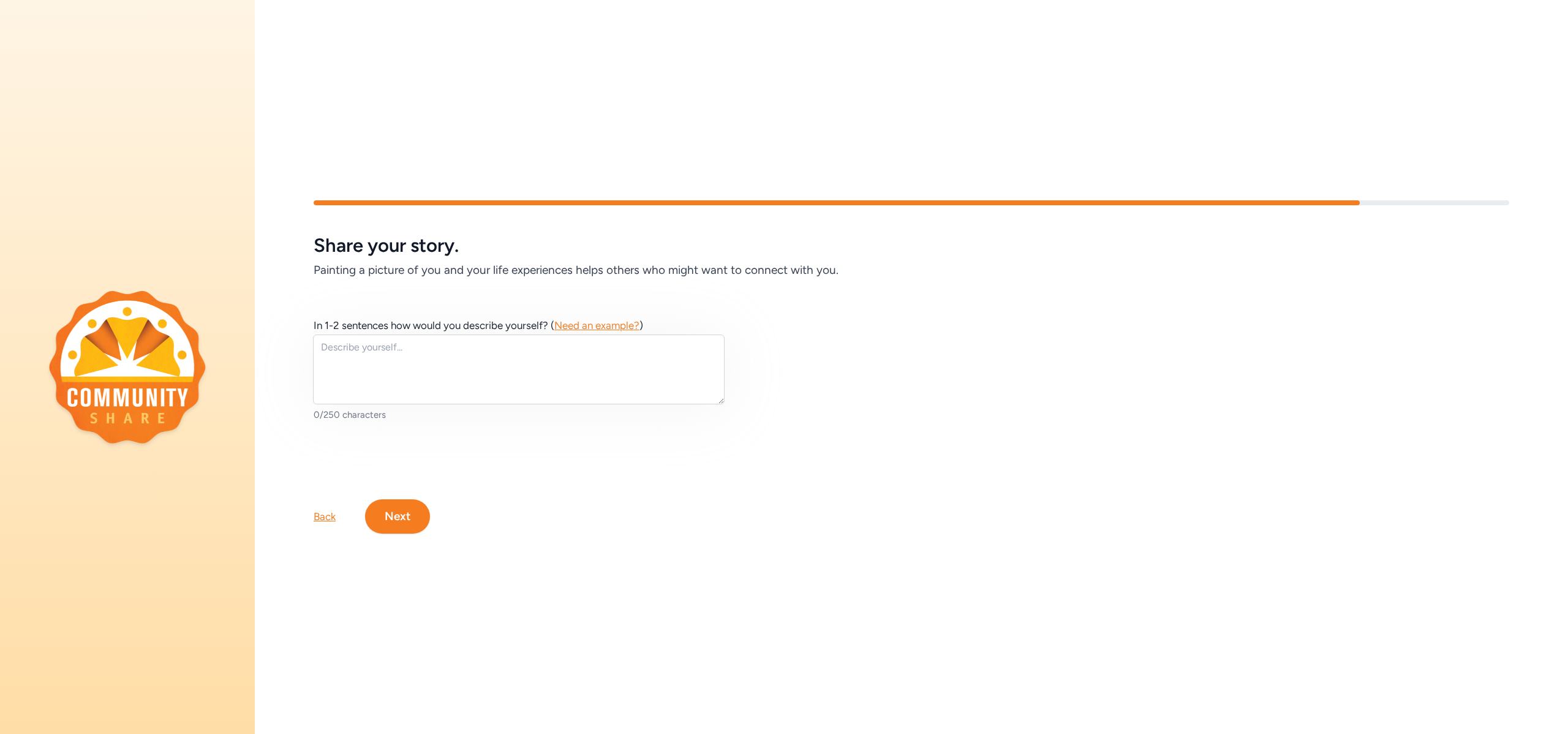
click at [403, 513] on button "Next" at bounding box center [397, 517] width 65 height 35
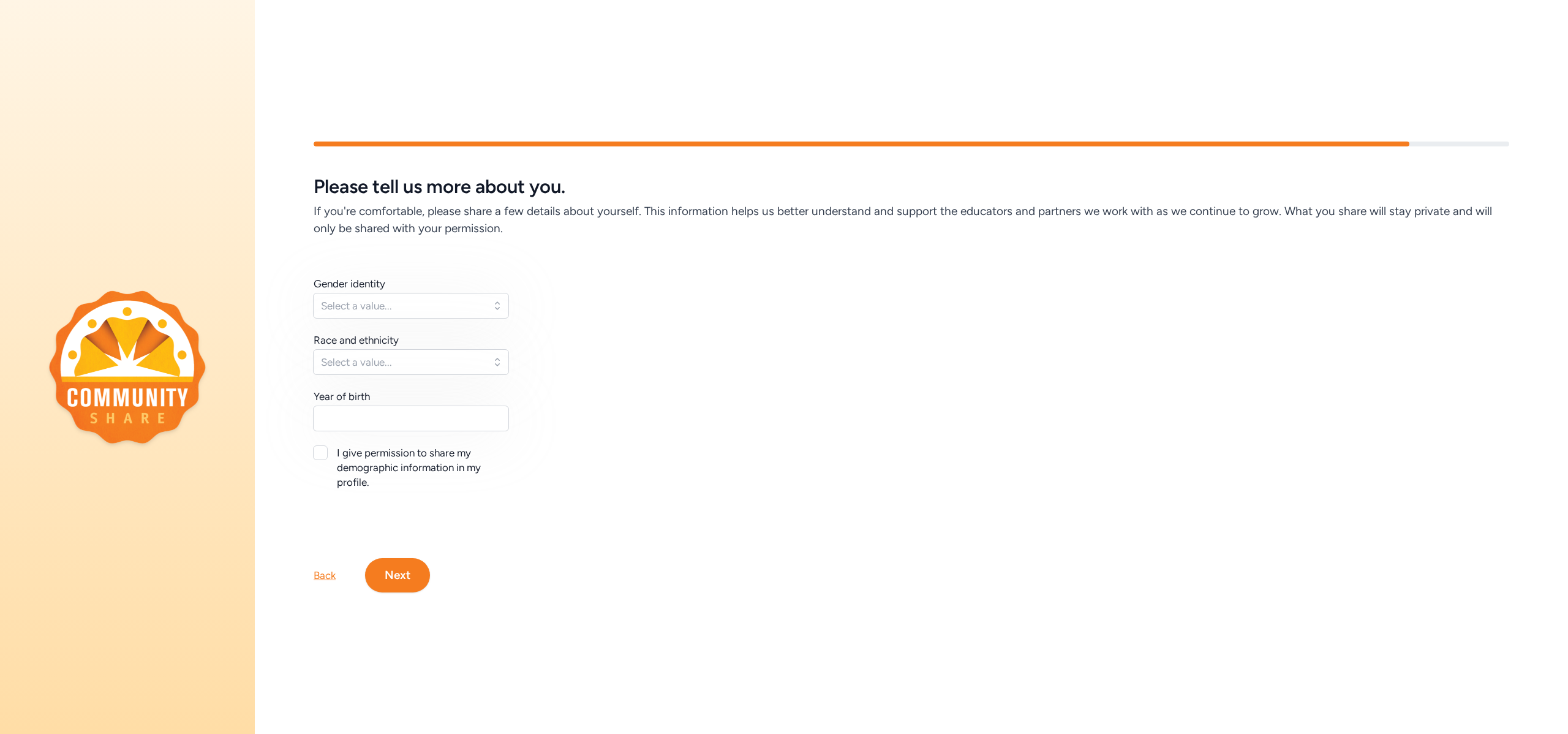
click at [408, 585] on button "Next" at bounding box center [397, 576] width 65 height 35
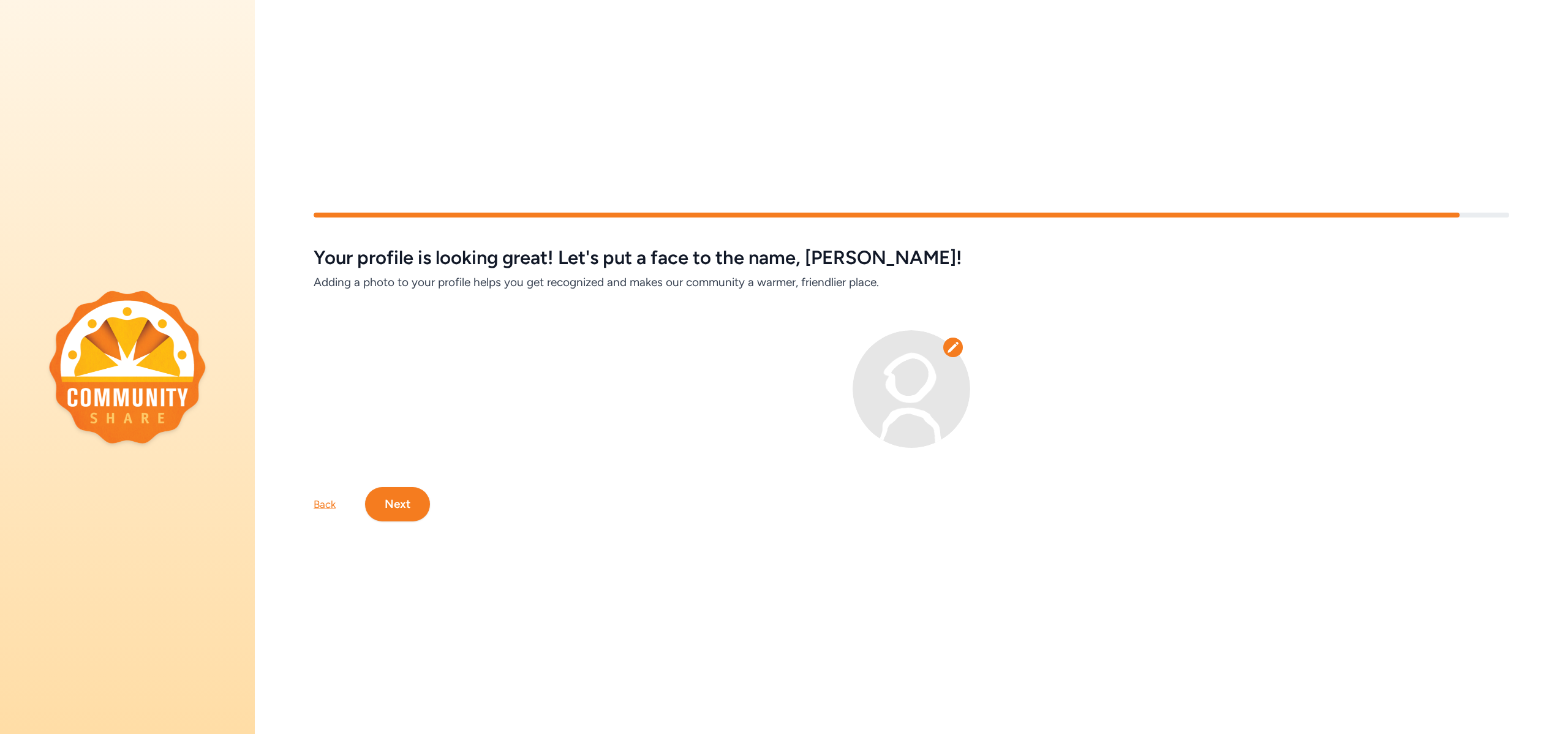
click at [407, 513] on button "Next" at bounding box center [397, 504] width 65 height 35
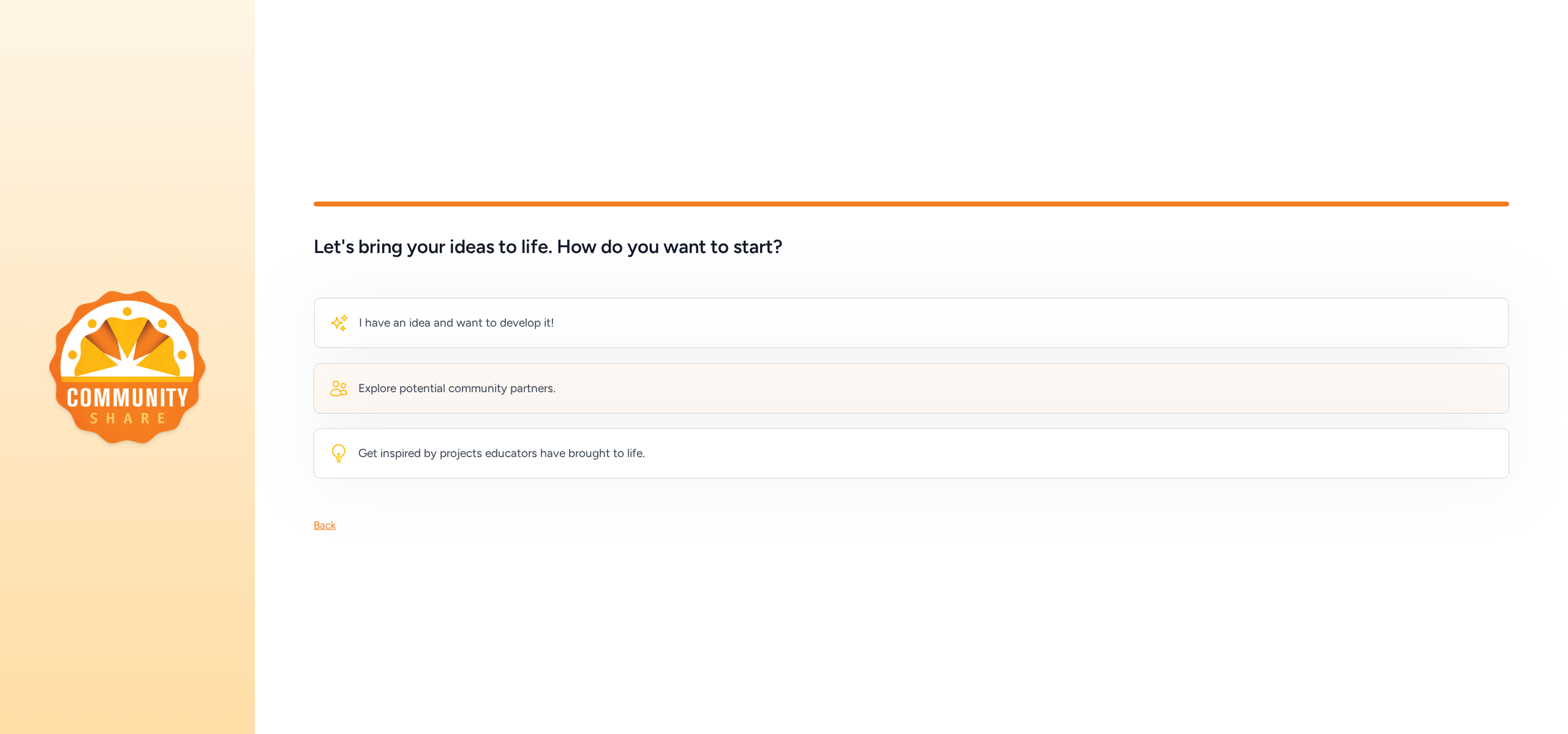
click at [444, 386] on div "Explore potential community partners." at bounding box center [457, 388] width 197 height 17
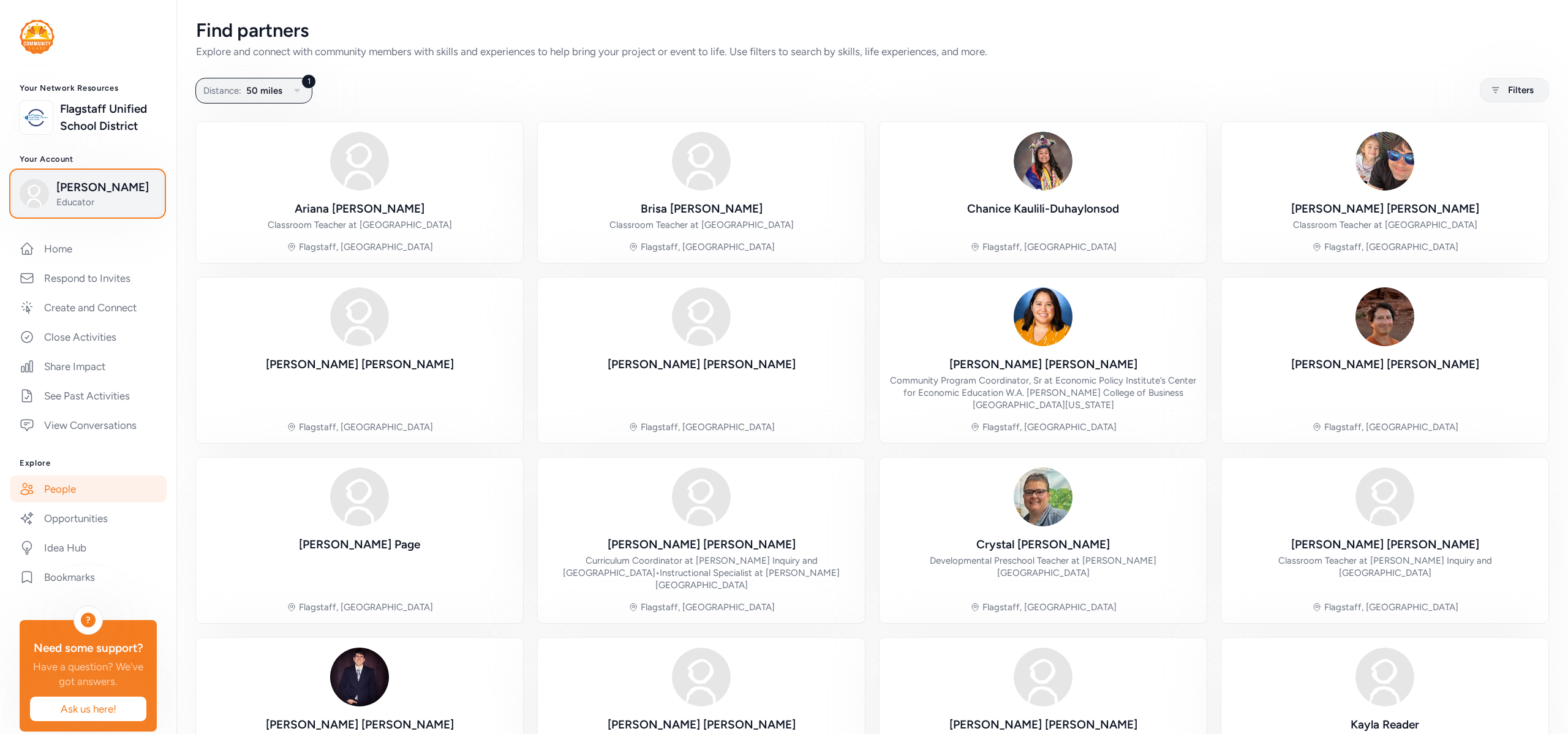
click at [114, 204] on span "Educator" at bounding box center [106, 202] width 99 height 12
click at [33, 31] on img at bounding box center [37, 37] width 35 height 35
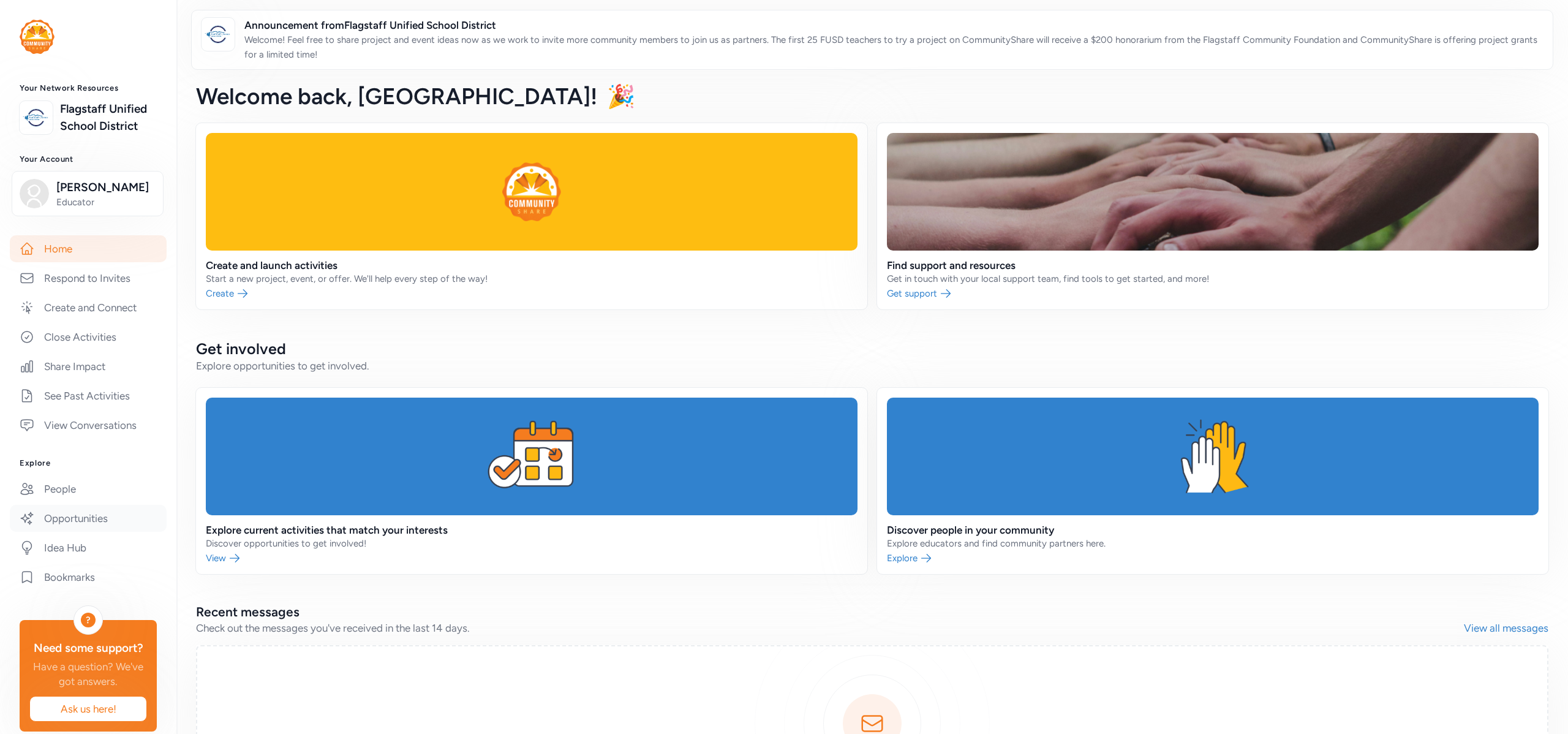
click at [66, 514] on link "Opportunities" at bounding box center [88, 518] width 156 height 27
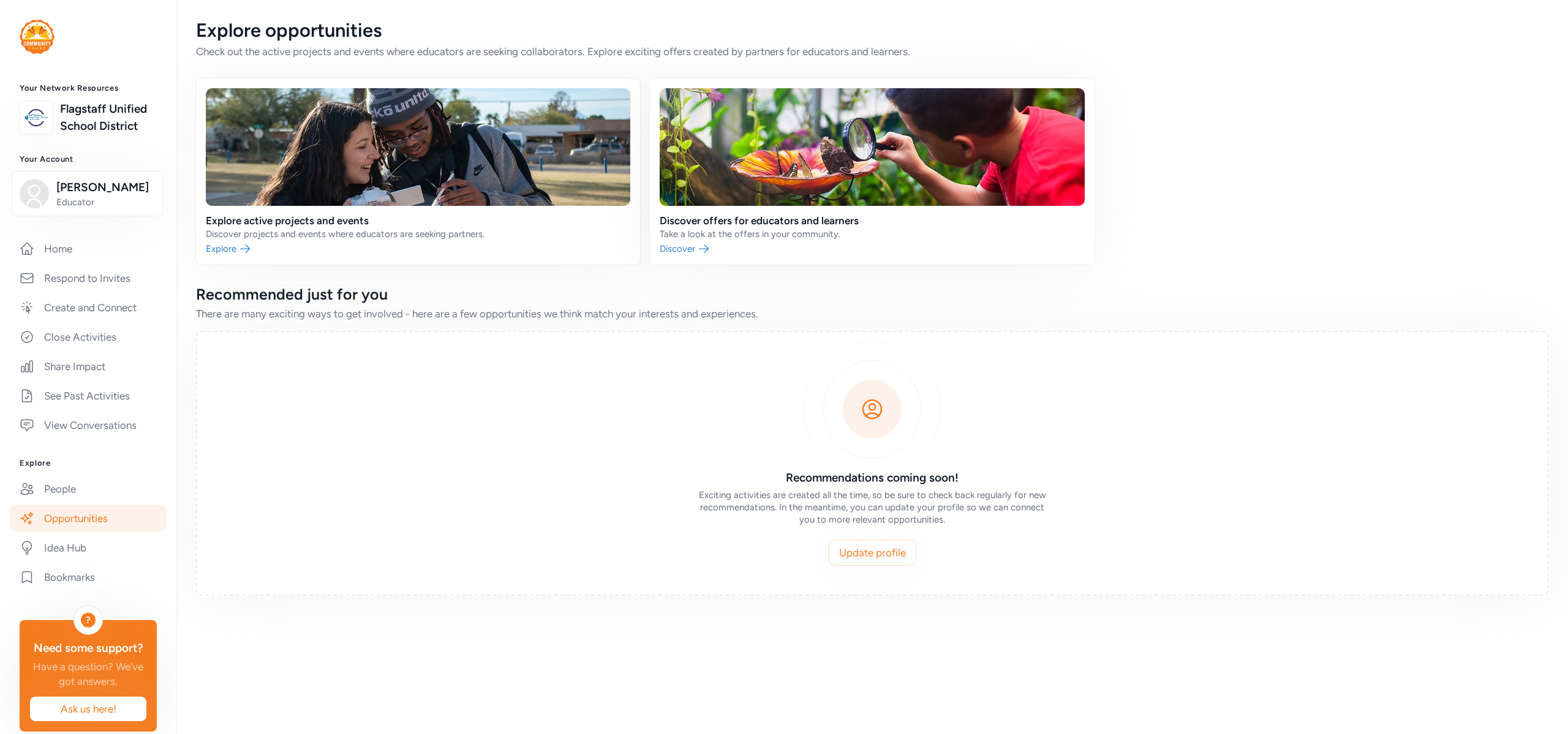
scroll to position [1, 0]
click at [80, 230] on div "Your Network Resources Flagstaff Unified School District Your Account Madison P…" at bounding box center [88, 407] width 176 height 649
click at [81, 248] on link "Home" at bounding box center [88, 248] width 156 height 27
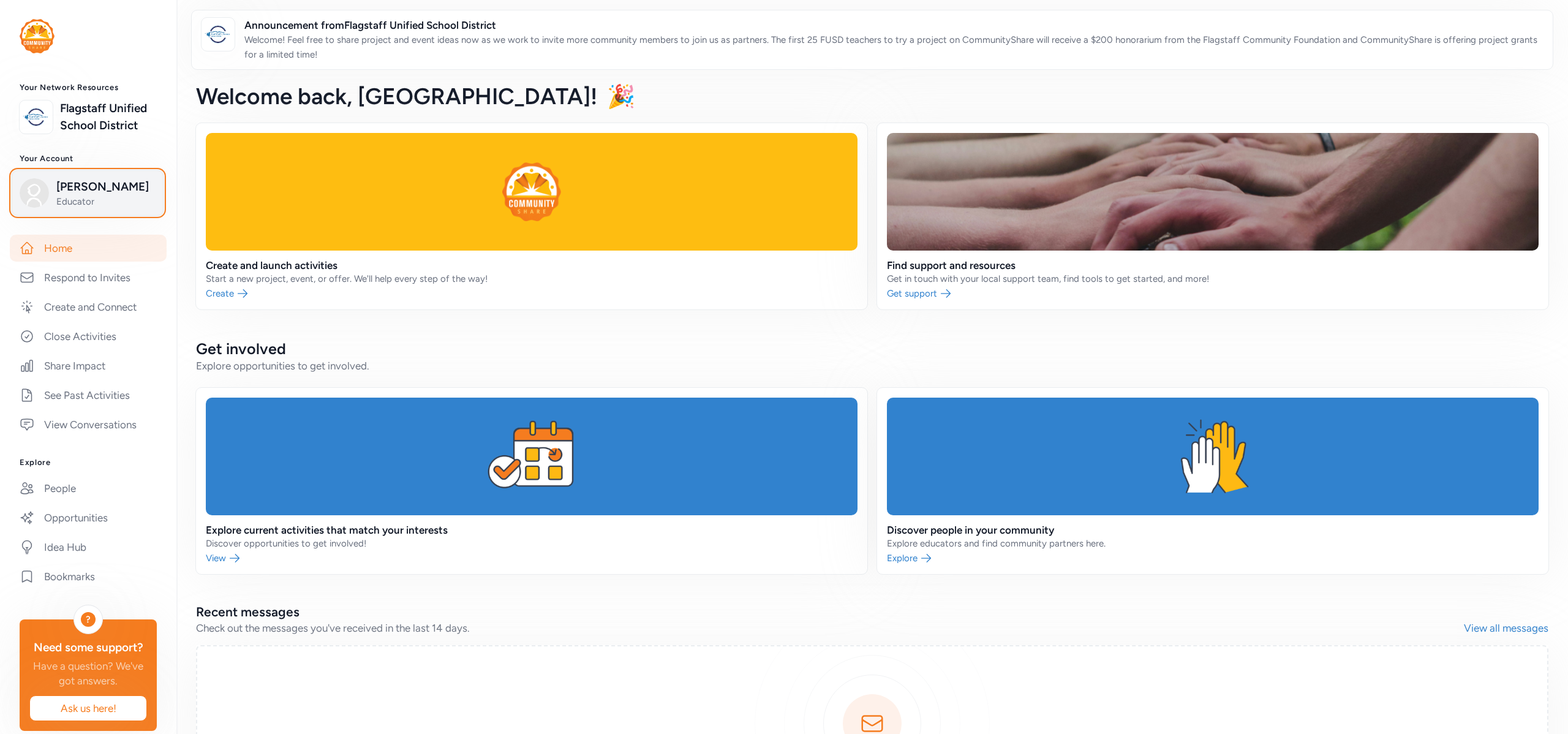
click at [91, 196] on span "Educator" at bounding box center [106, 201] width 99 height 12
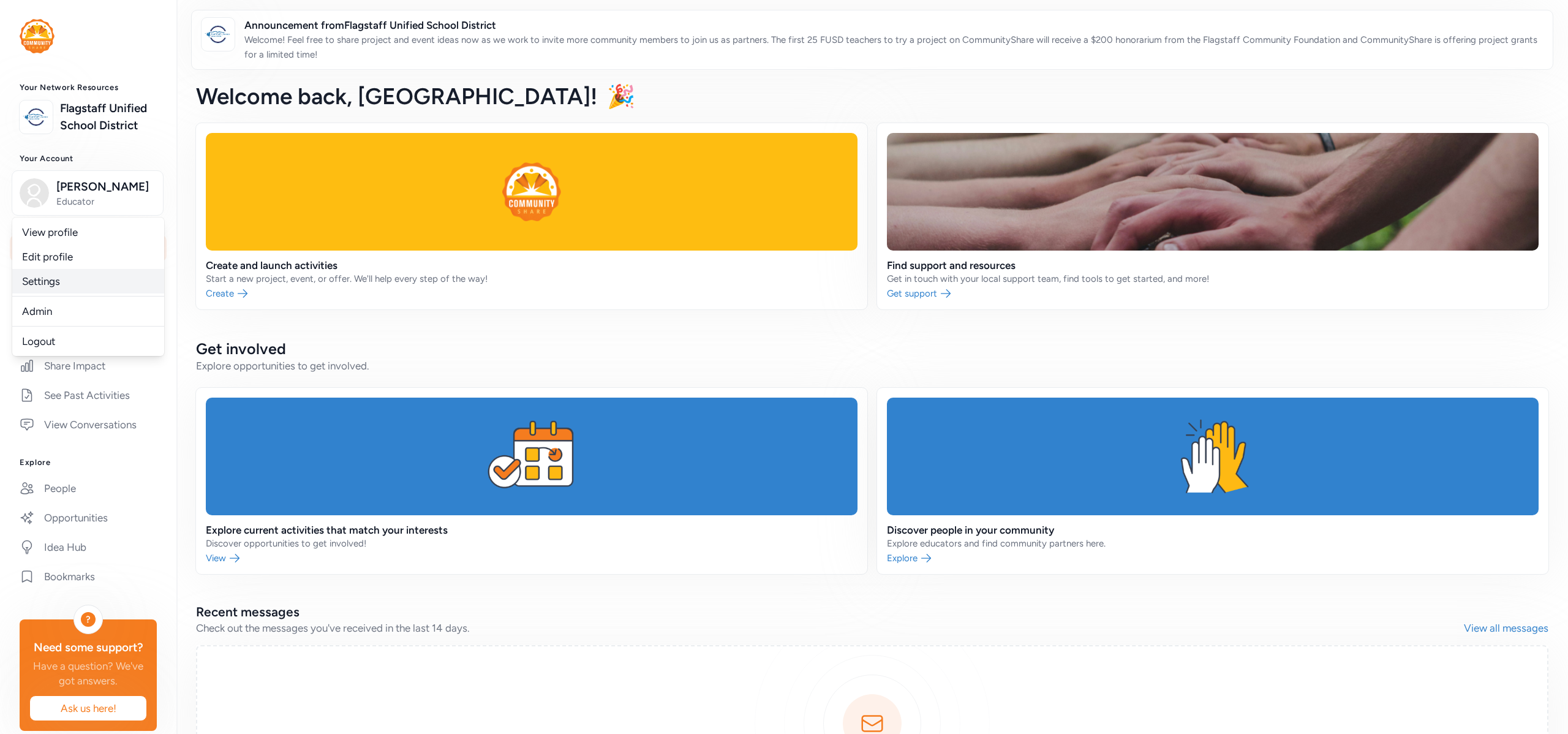
click at [92, 279] on link "Settings" at bounding box center [87, 281] width 152 height 25
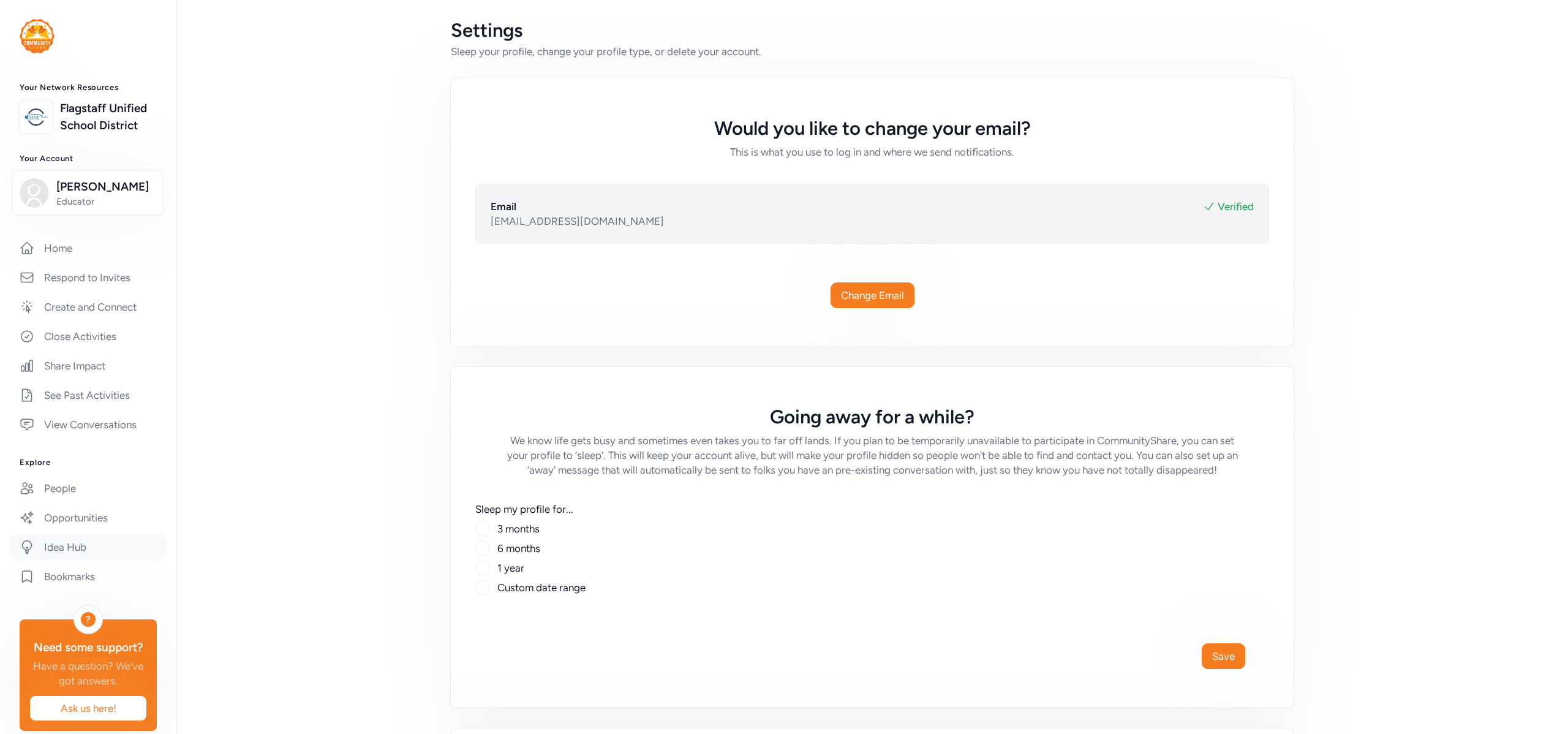
click at [68, 535] on link "Idea Hub" at bounding box center [88, 548] width 156 height 27
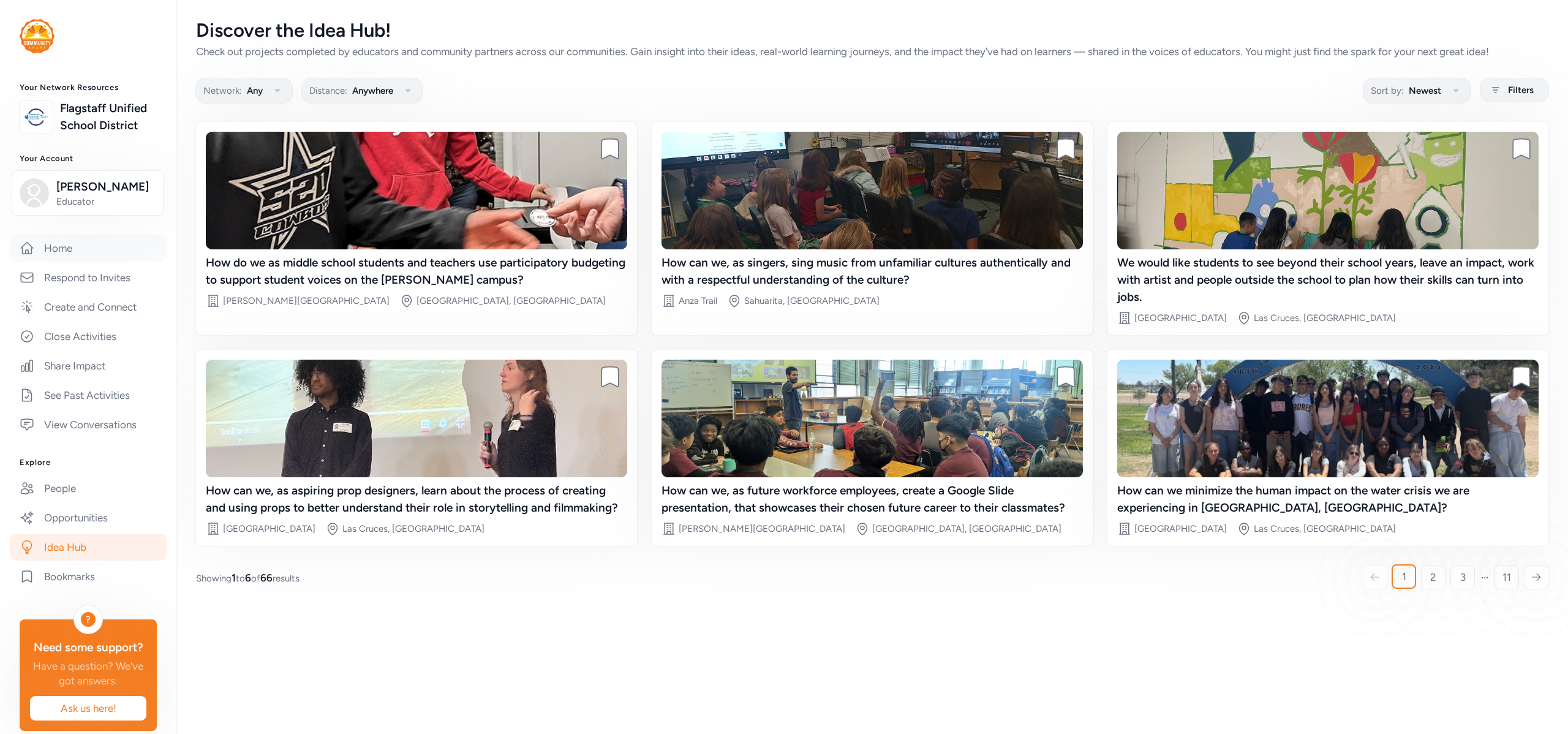
click at [98, 253] on link "Home" at bounding box center [88, 248] width 156 height 27
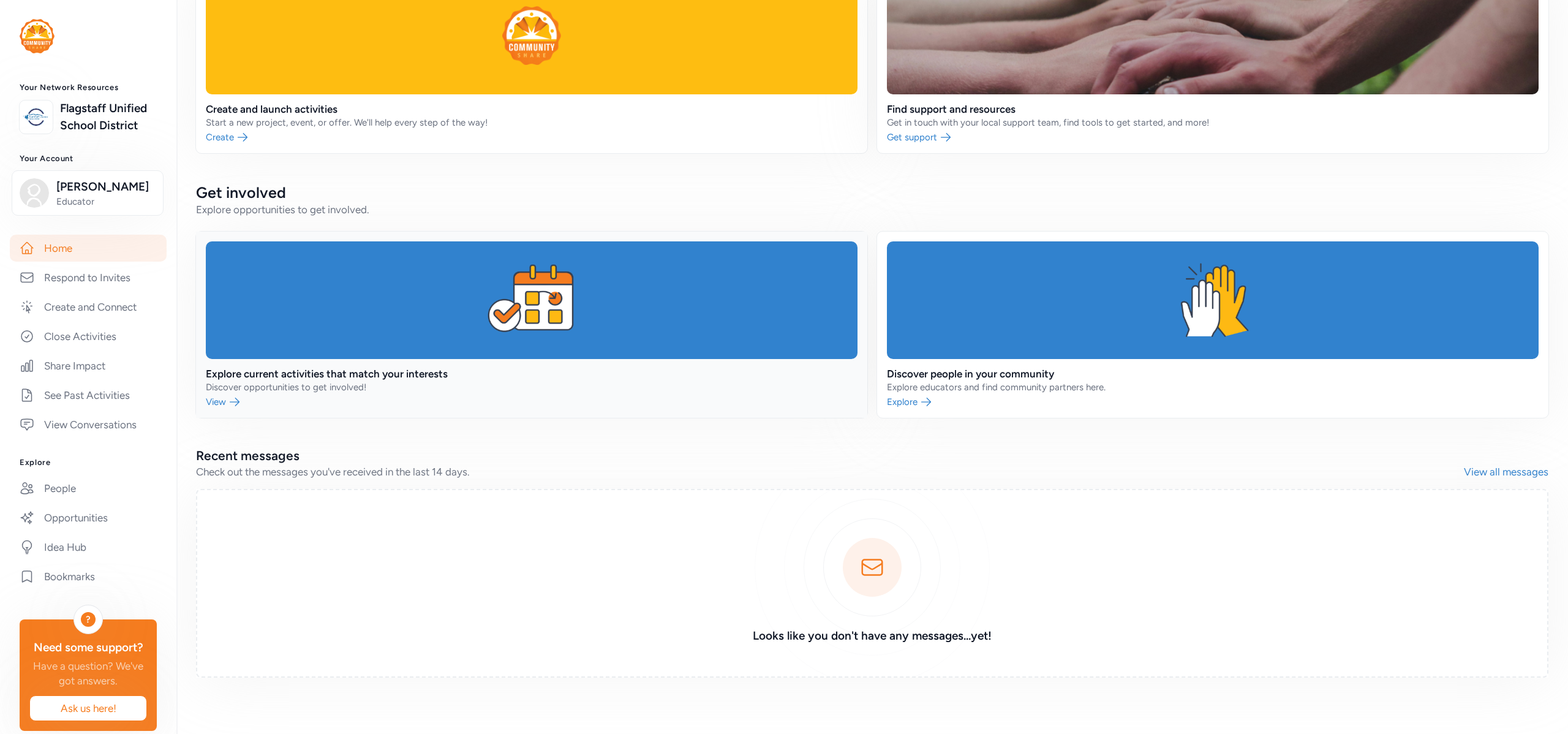
scroll to position [158, 0]
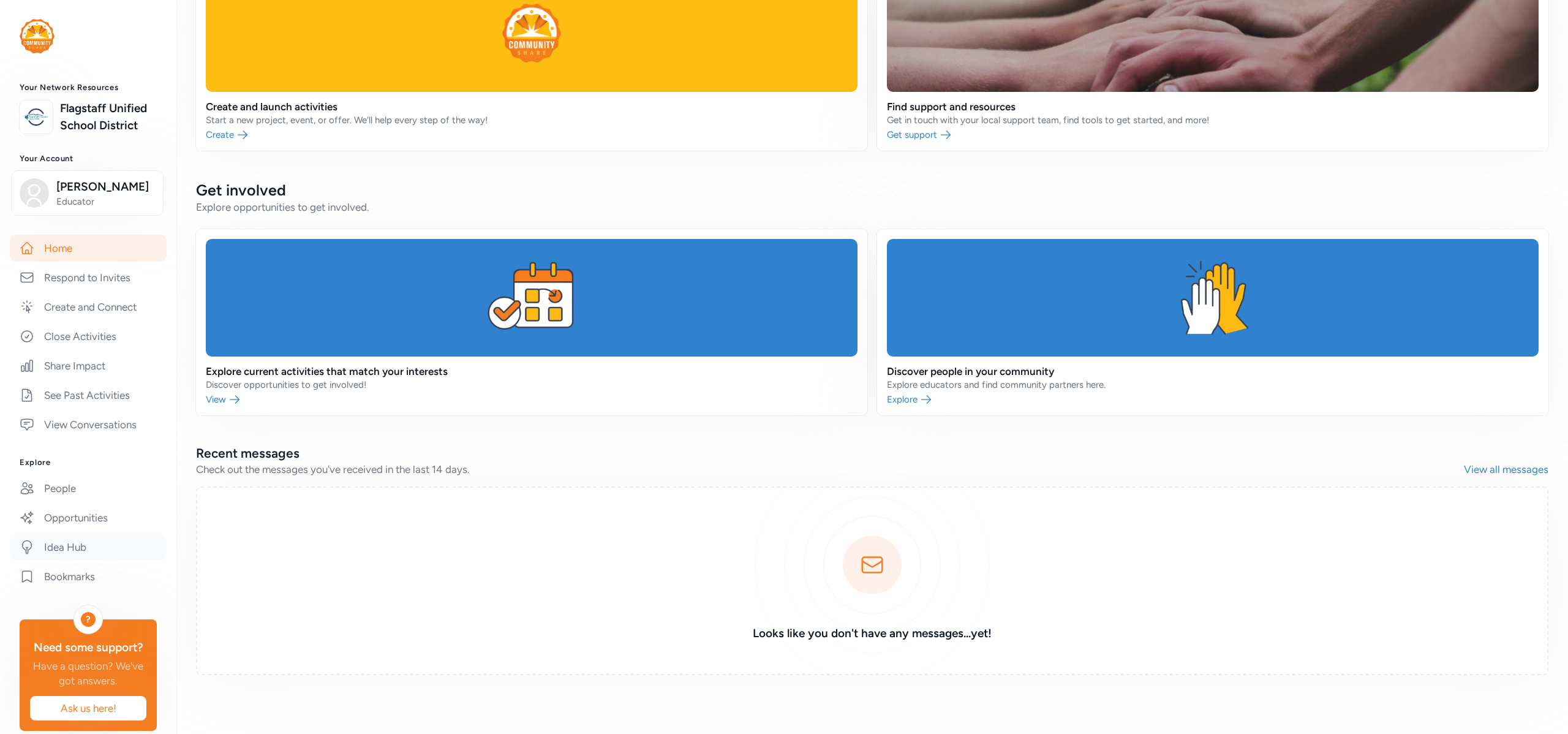
click at [65, 553] on link "Idea Hub" at bounding box center [88, 548] width 156 height 27
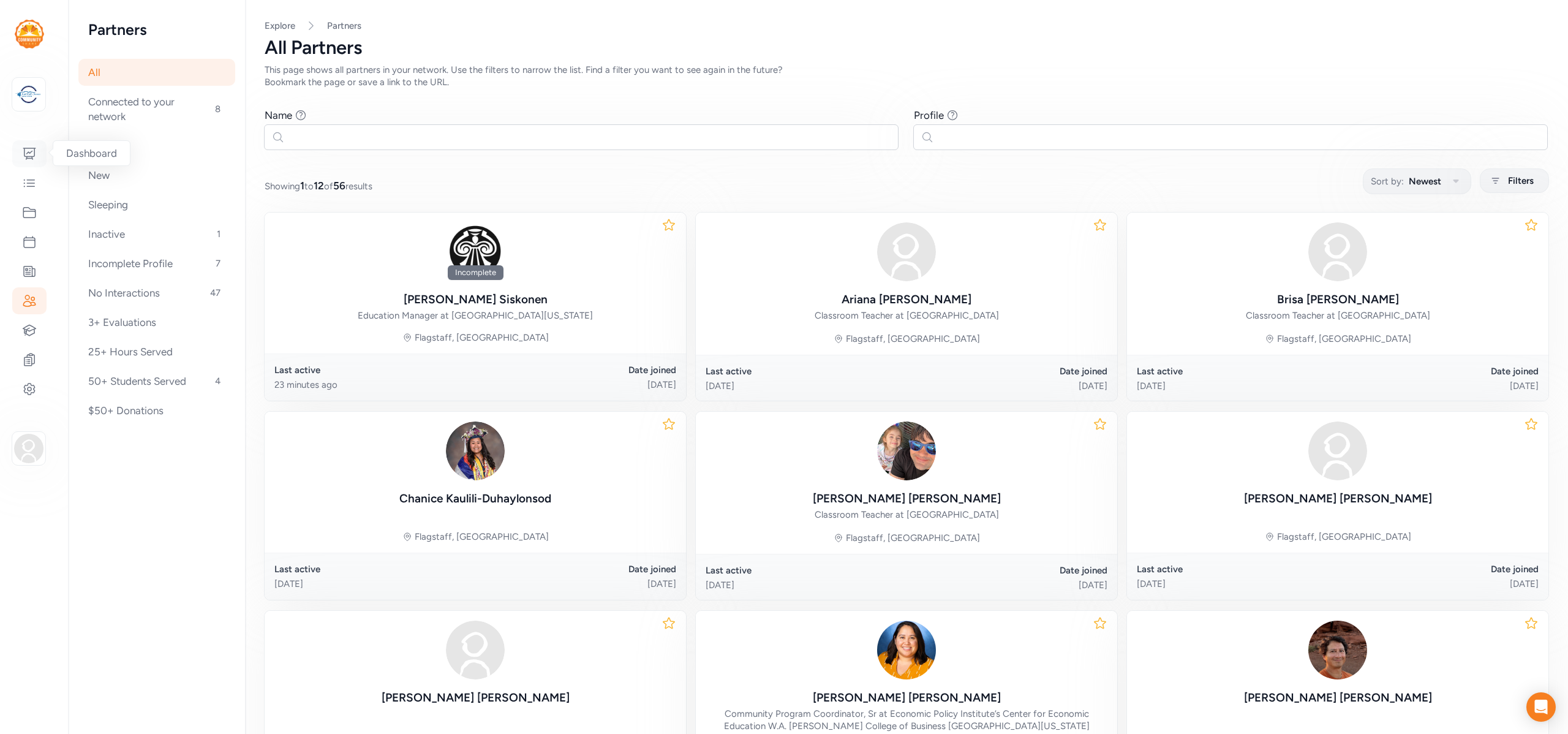
click at [18, 160] on div at bounding box center [29, 154] width 35 height 27
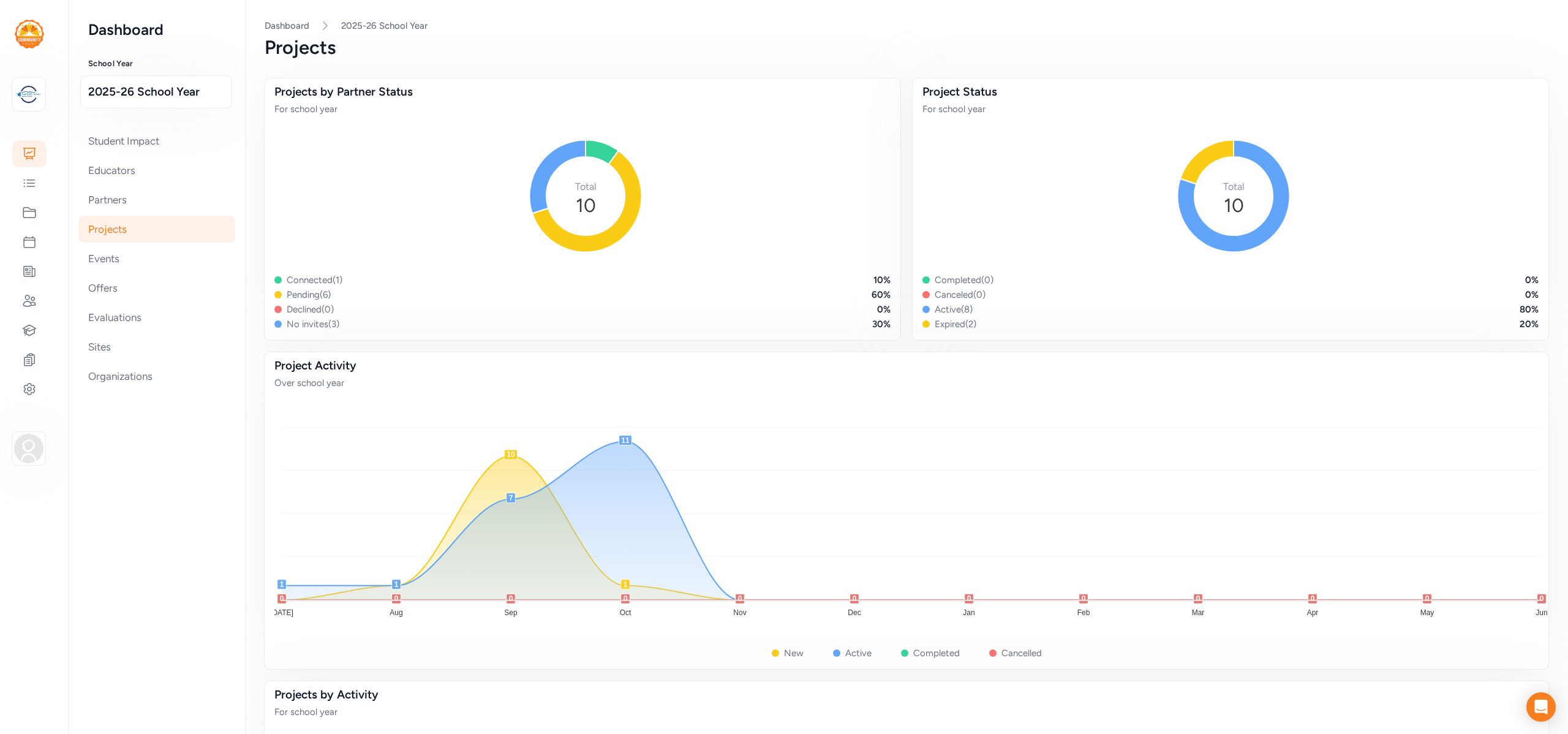
click at [126, 228] on div "Projects" at bounding box center [156, 229] width 156 height 27
click at [28, 216] on icon at bounding box center [29, 213] width 15 height 15
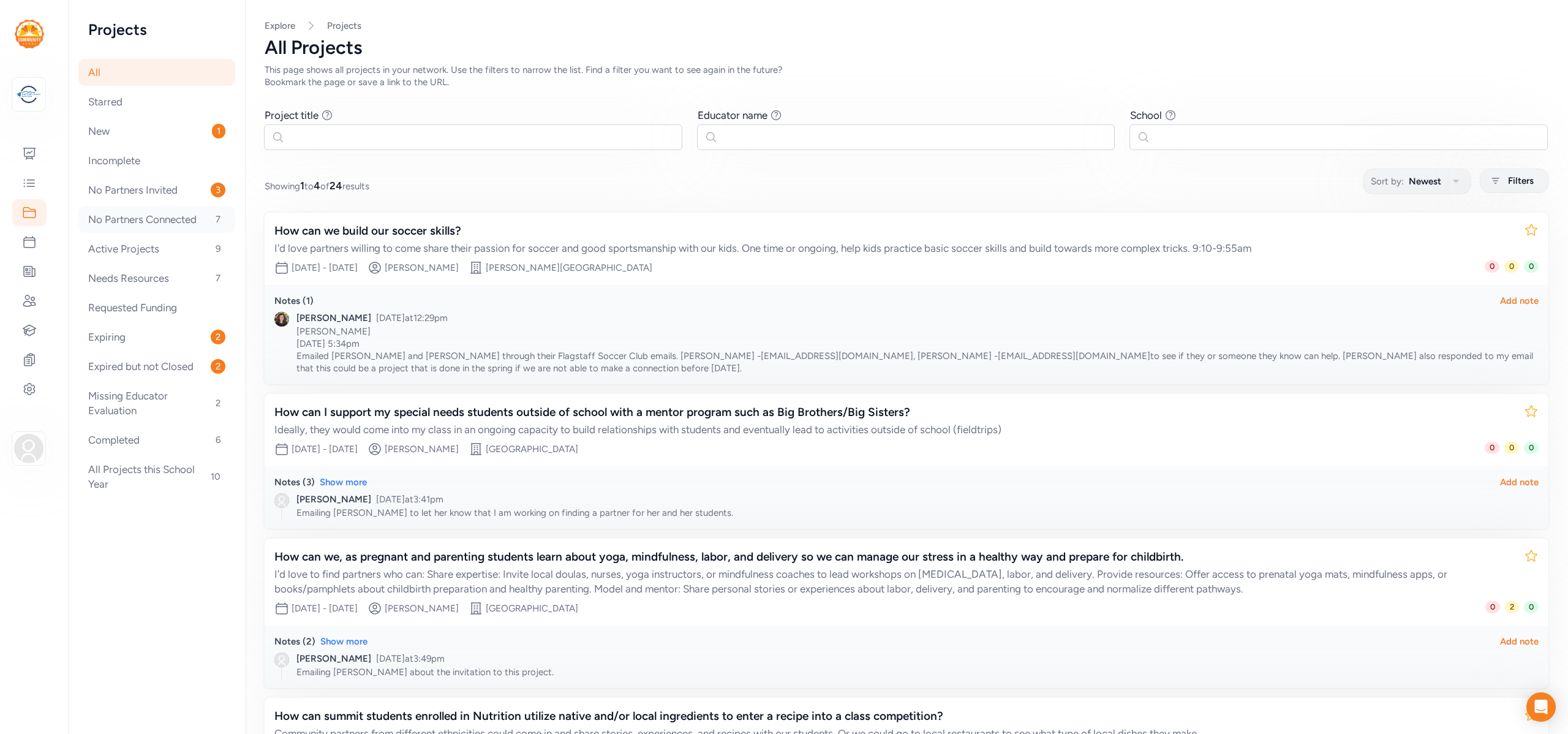
click at [112, 223] on div "No Partners Connected 7" at bounding box center [156, 219] width 156 height 27
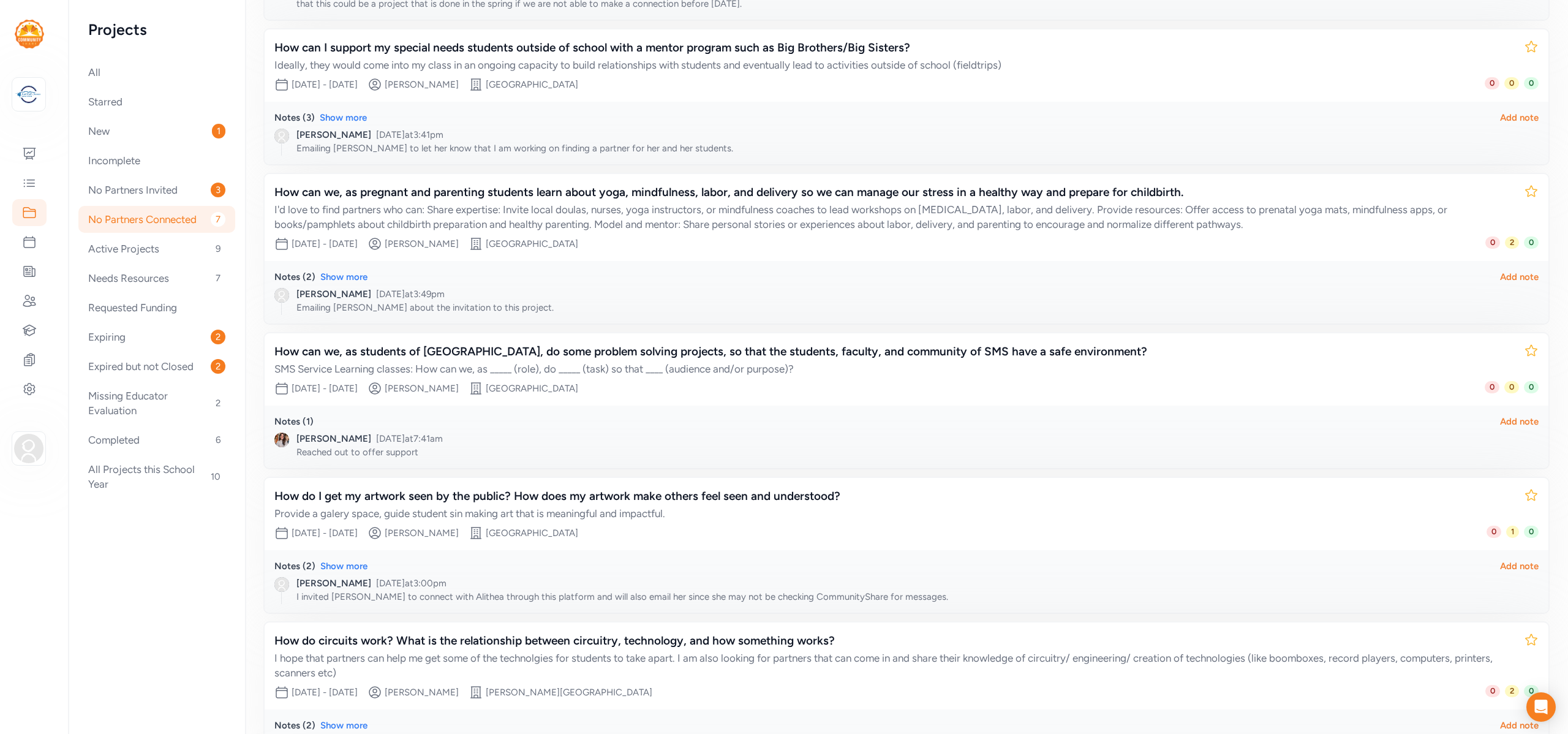
scroll to position [323, 0]
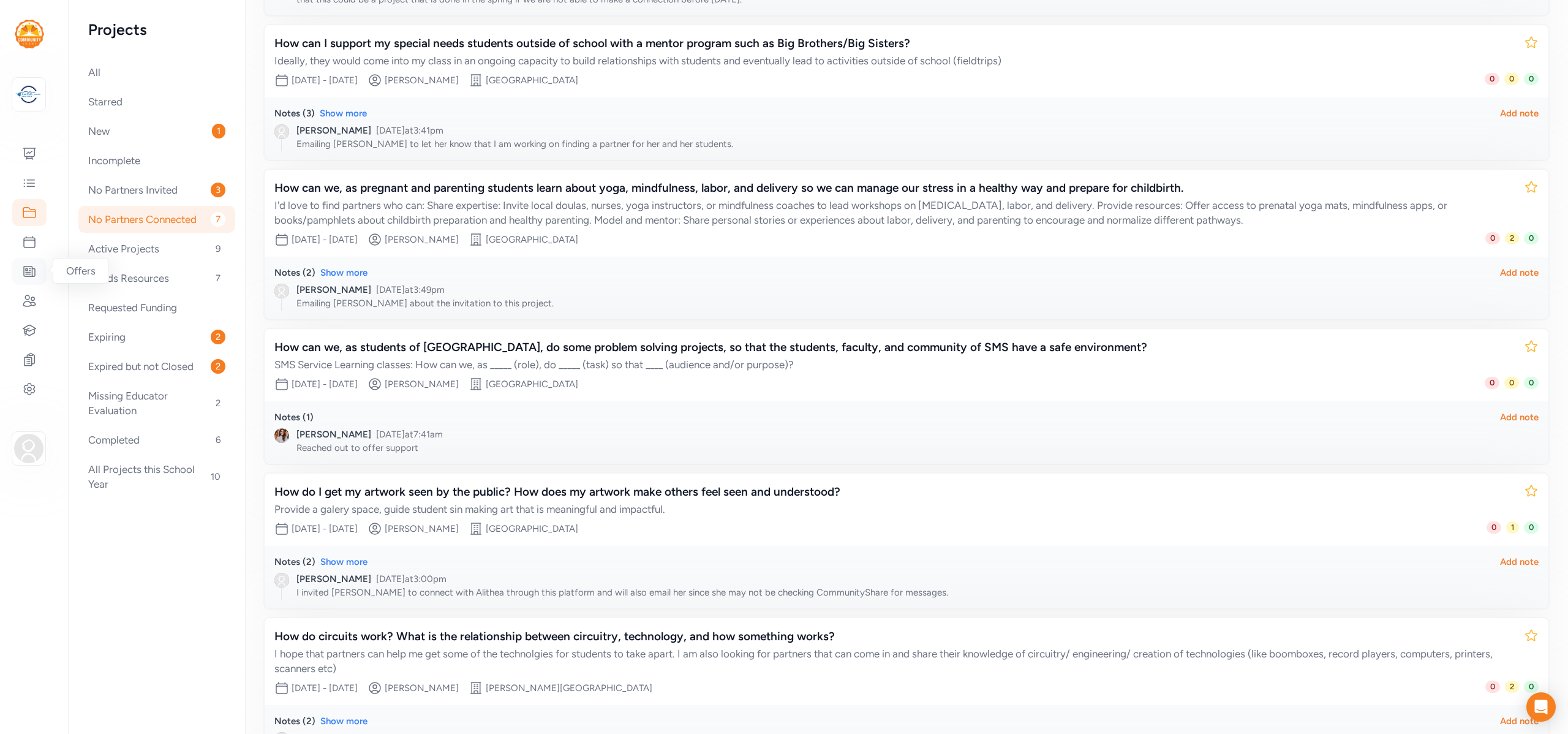
click at [31, 271] on icon at bounding box center [29, 271] width 15 height 15
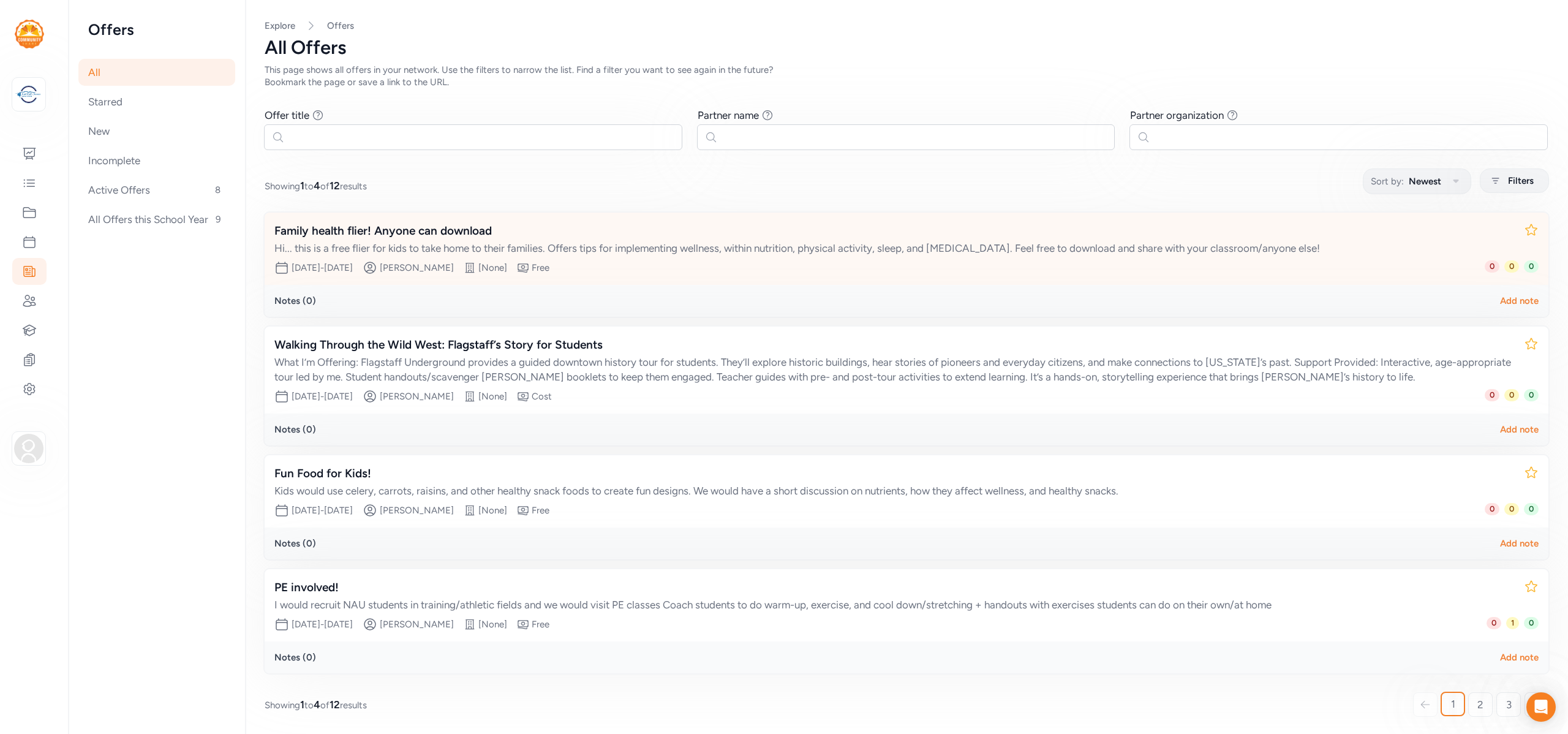
scroll to position [2, 0]
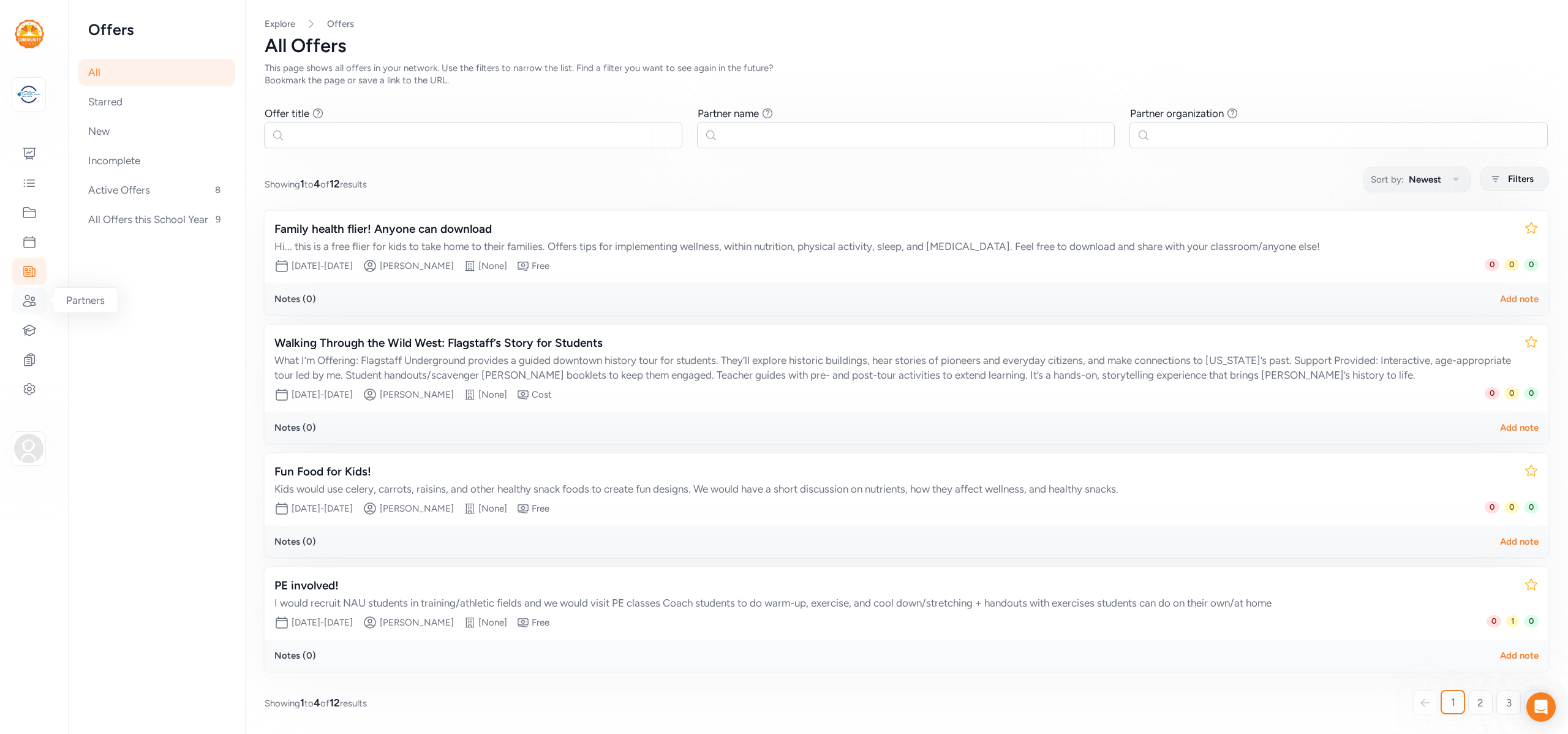
click at [30, 297] on icon at bounding box center [29, 301] width 15 height 15
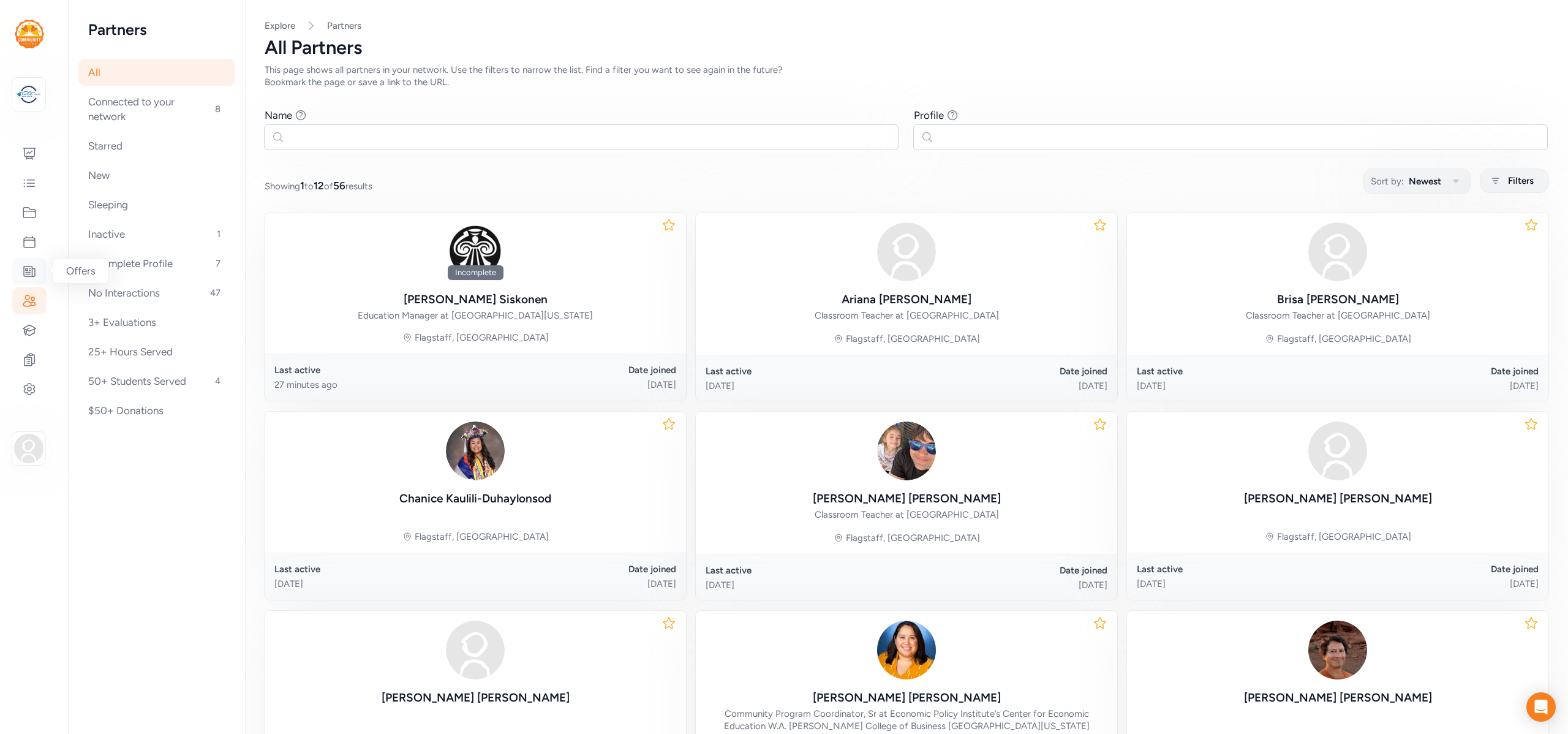
click at [31, 263] on div at bounding box center [29, 272] width 35 height 27
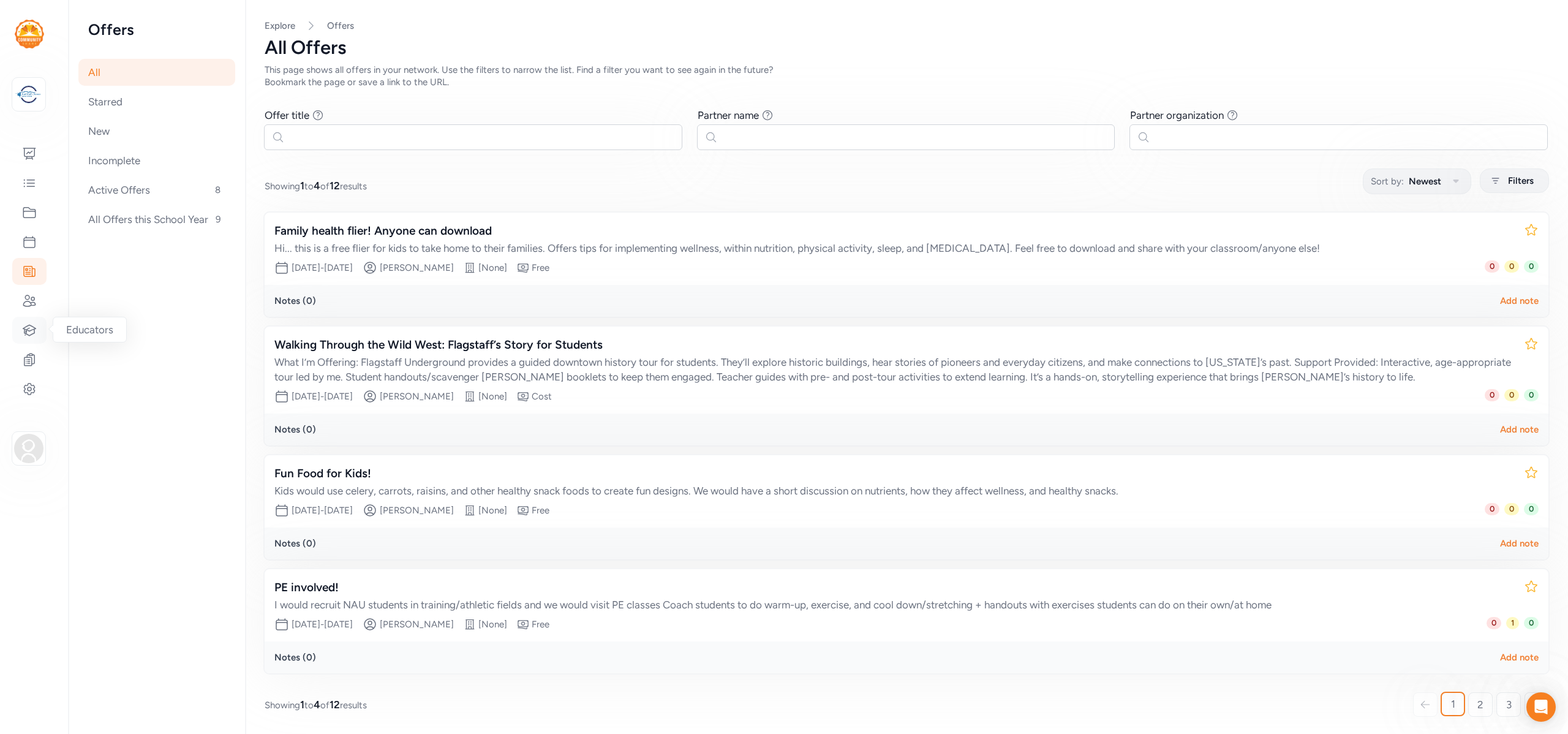
click at [29, 322] on div at bounding box center [29, 330] width 35 height 27
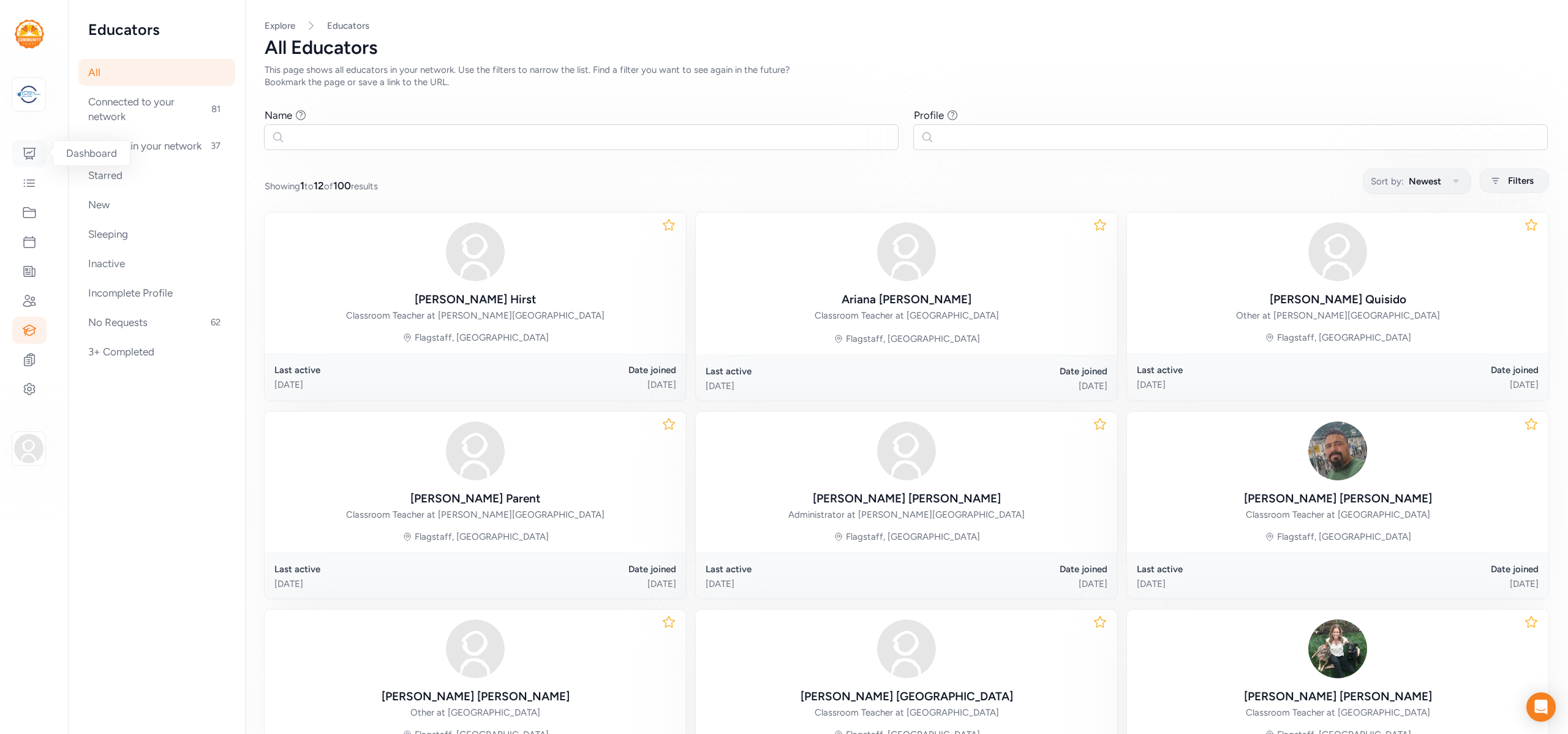
click at [23, 156] on icon at bounding box center [29, 154] width 15 height 15
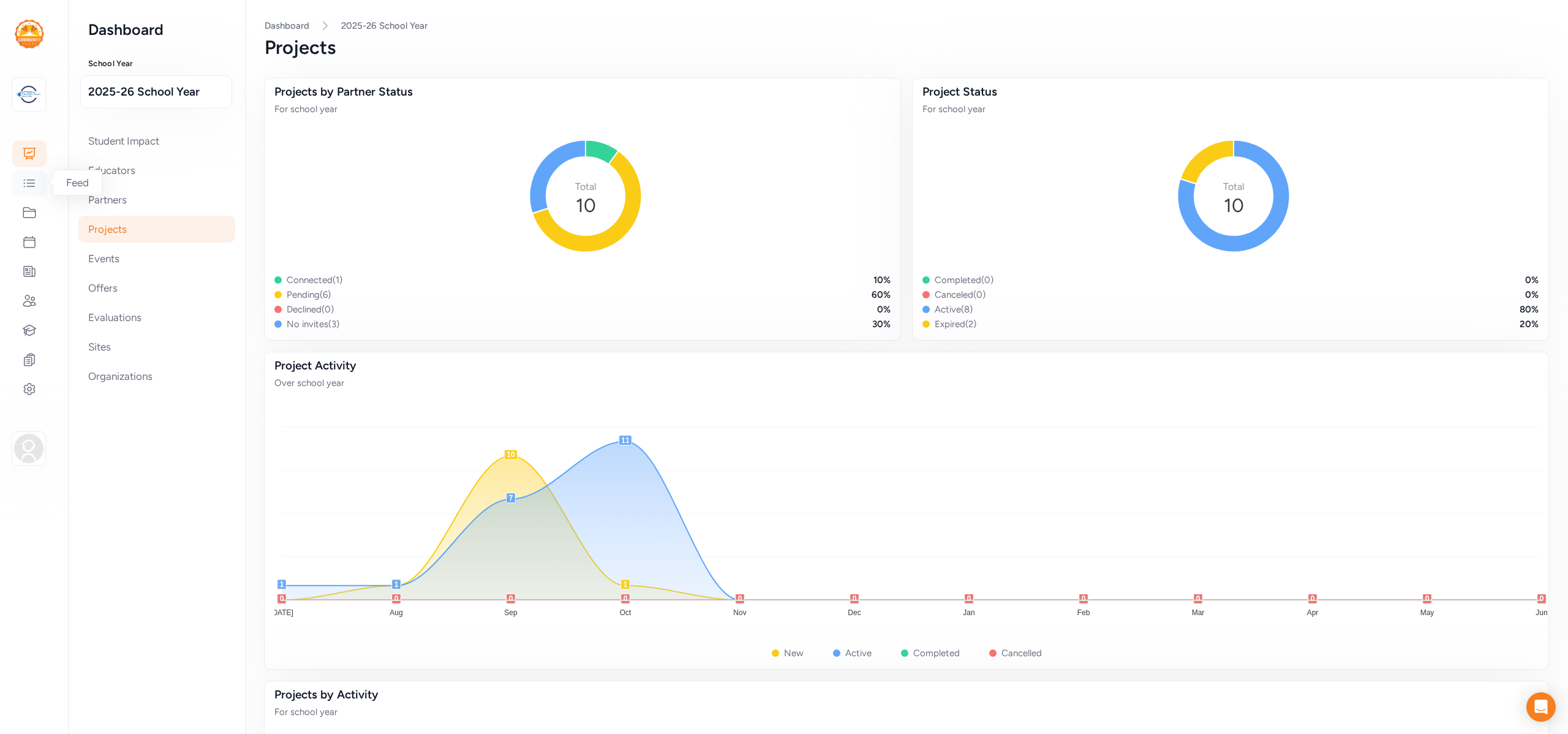
click at [22, 182] on icon at bounding box center [29, 183] width 15 height 15
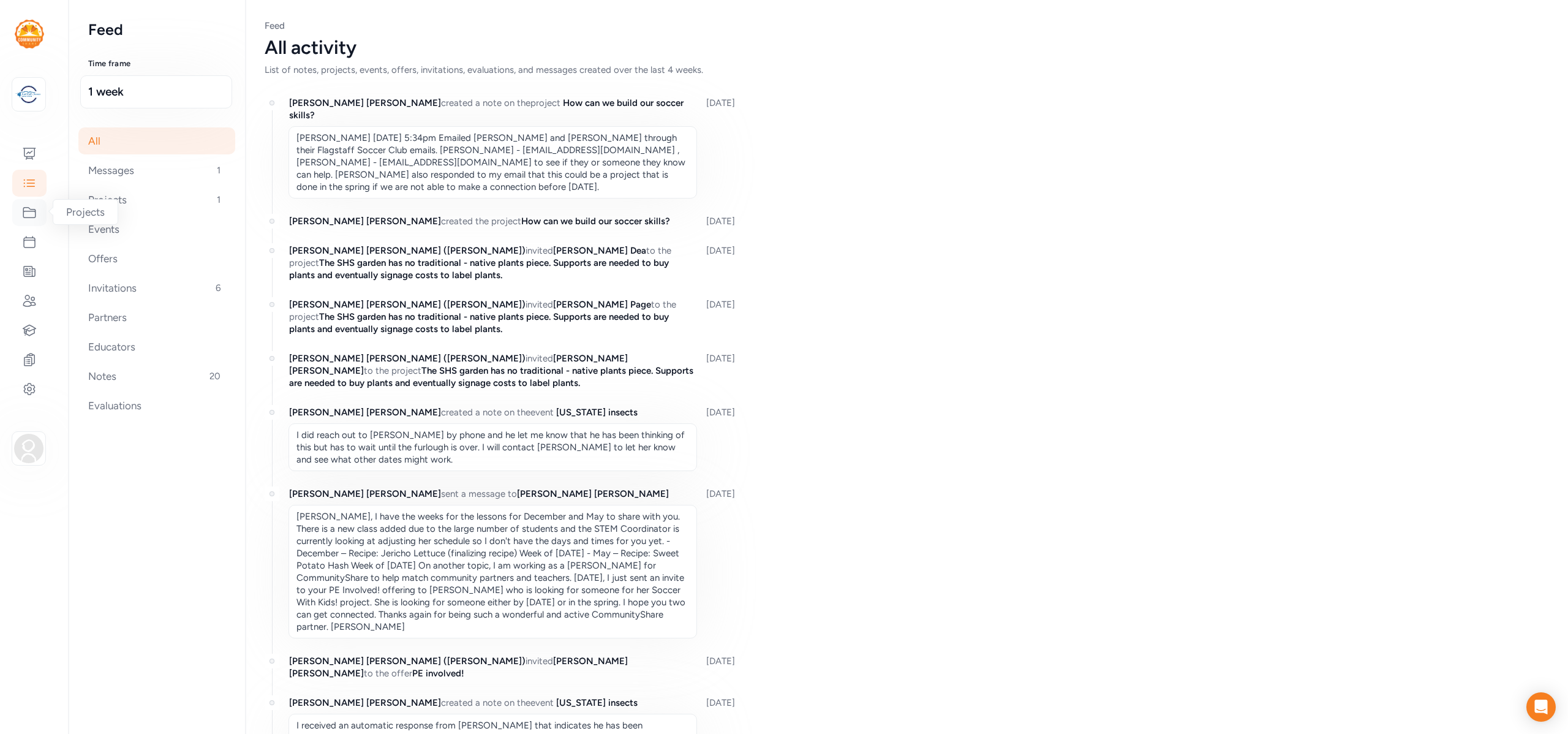
click at [35, 215] on icon at bounding box center [29, 212] width 12 height 10
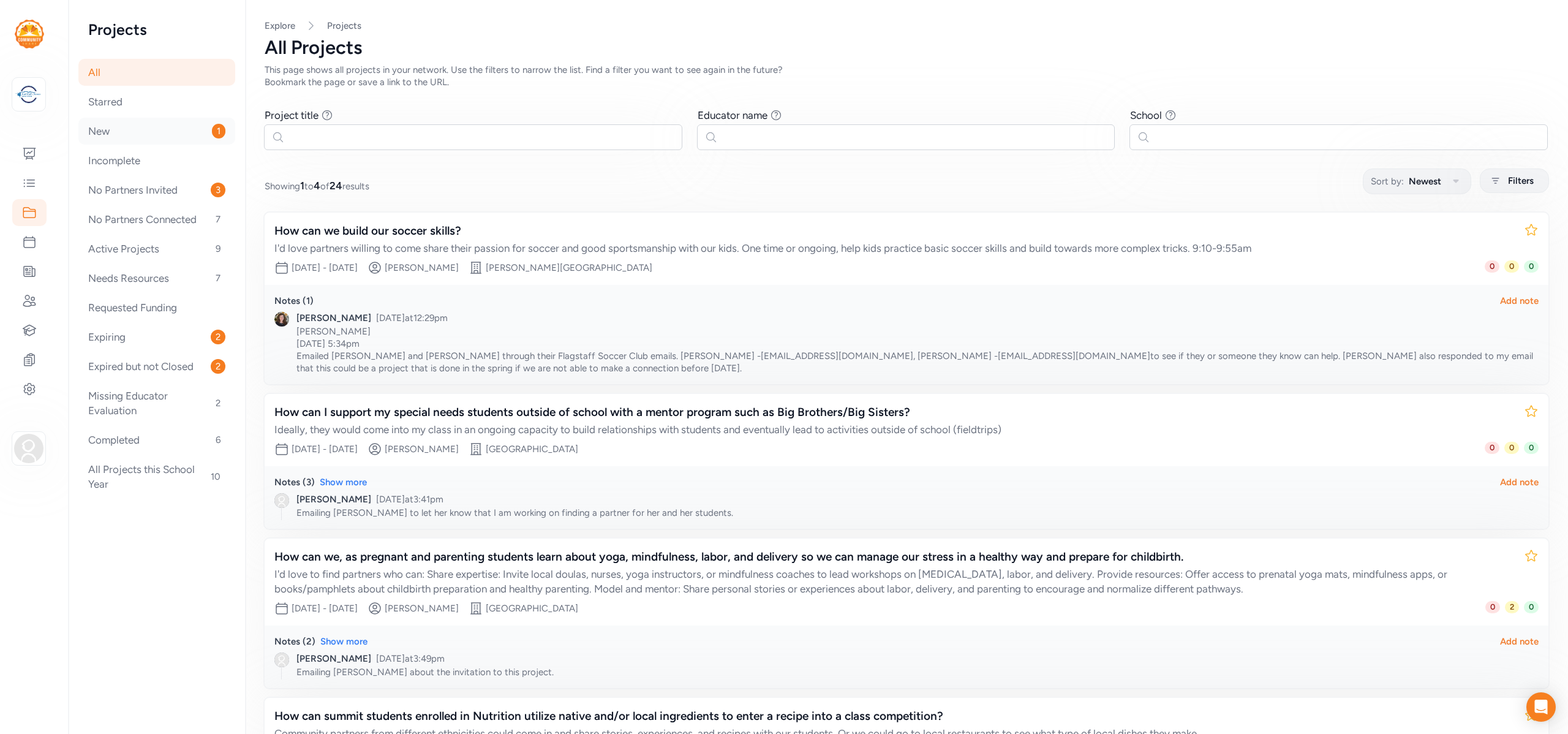
click at [127, 138] on div "New 1" at bounding box center [156, 131] width 156 height 27
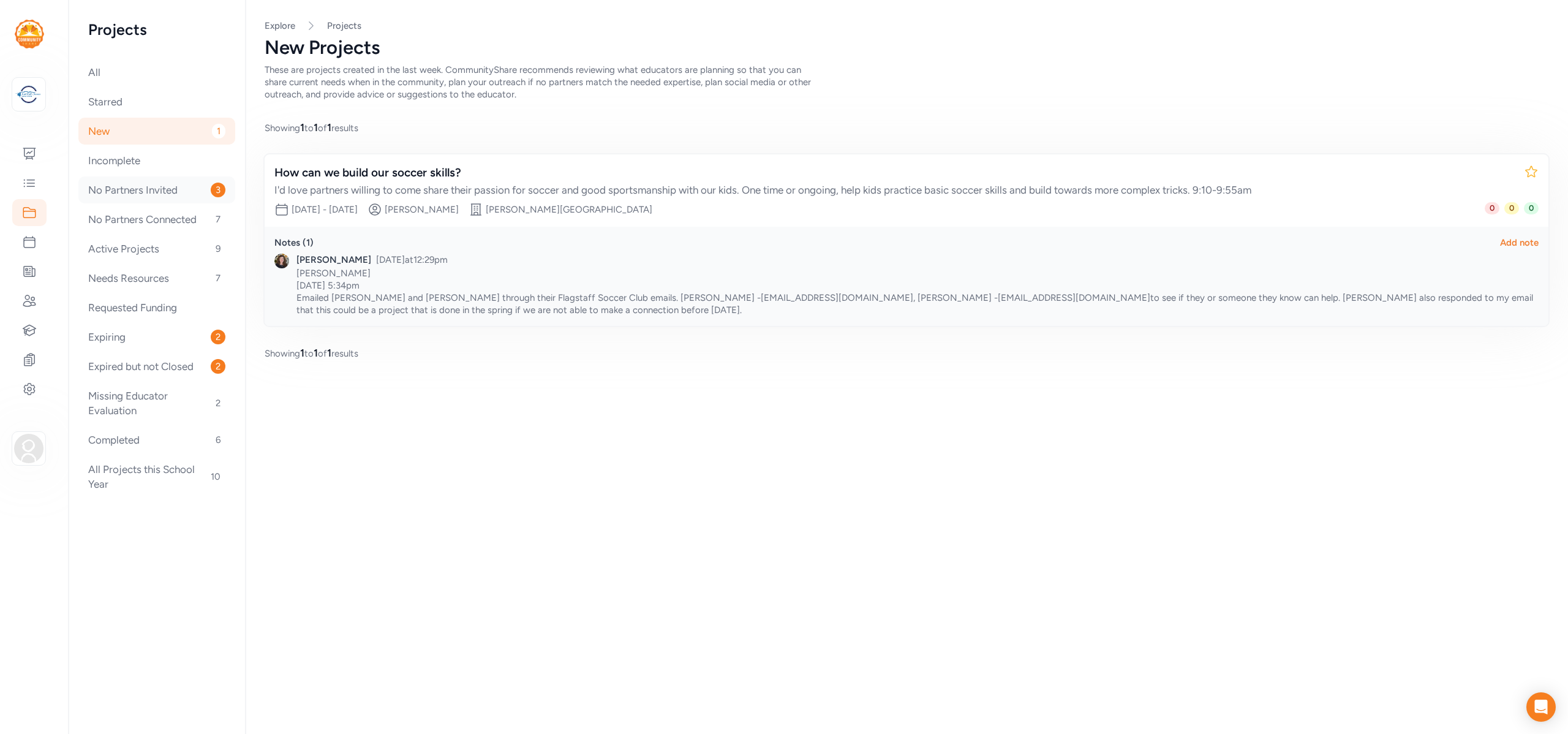
click at [126, 198] on div "No Partners Invited 3" at bounding box center [156, 190] width 156 height 27
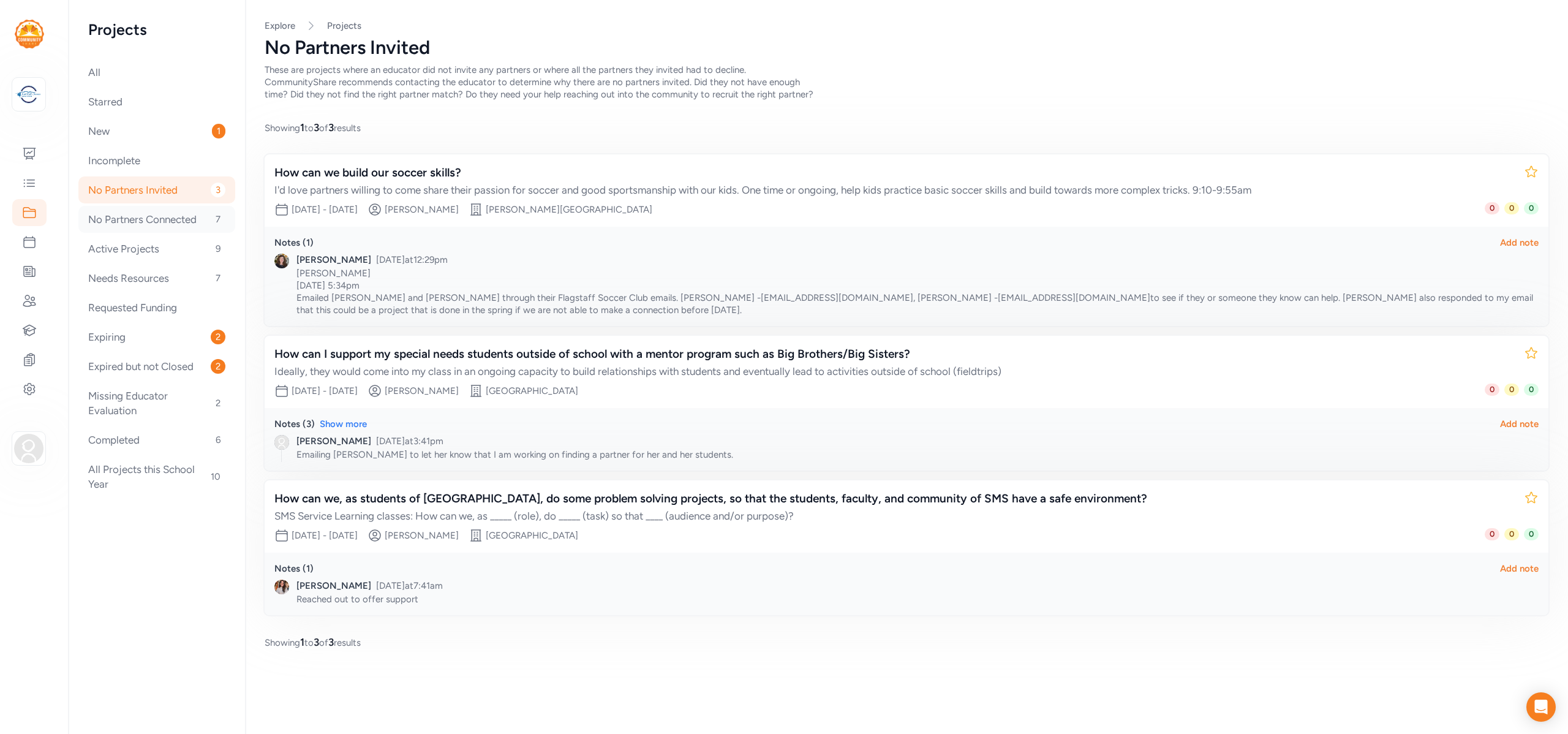
click at [136, 219] on div "No Partners Connected 7" at bounding box center [156, 219] width 156 height 27
